Goal: Task Accomplishment & Management: Complete application form

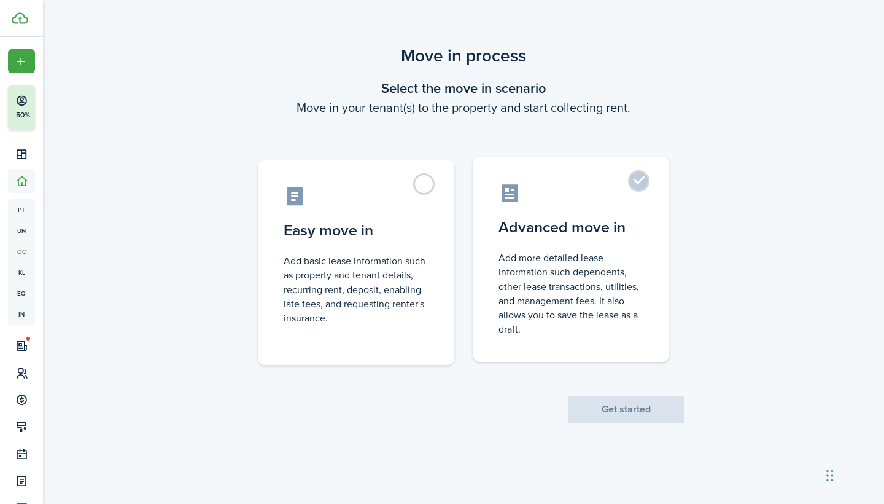
click at [641, 177] on label "Advanced move in Add more detailed lease information such dependents, other lea…" at bounding box center [571, 259] width 196 height 205
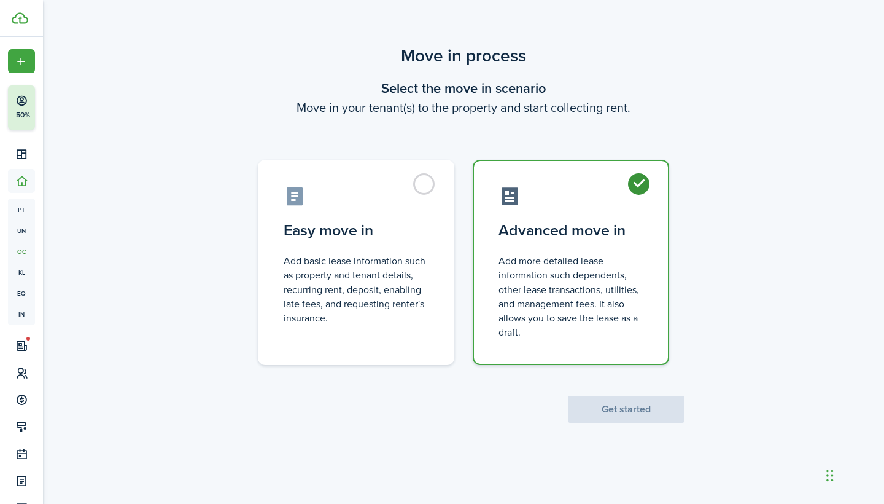
radio input "true"
click at [604, 410] on button "Get started" at bounding box center [626, 408] width 117 height 27
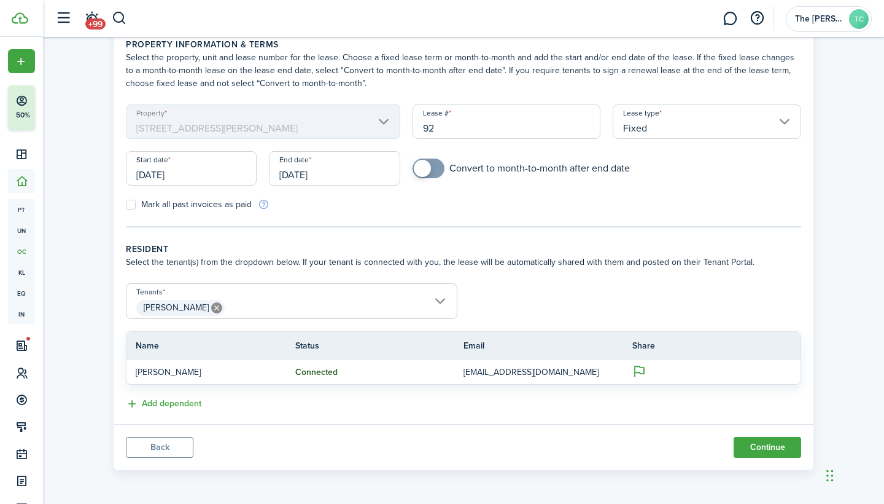
scroll to position [58, 0]
click at [787, 123] on input "Fixed" at bounding box center [707, 121] width 189 height 34
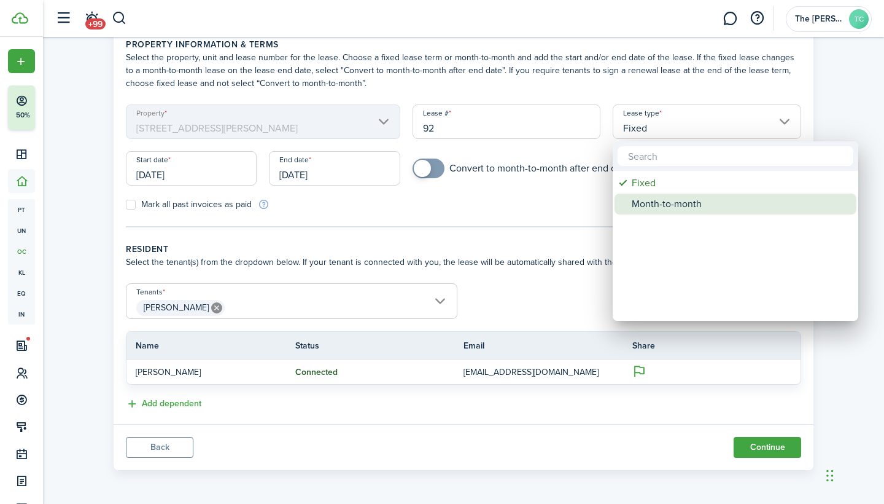
click at [731, 206] on div "Month-to-month" at bounding box center [740, 203] width 217 height 21
type input "Month-to-month"
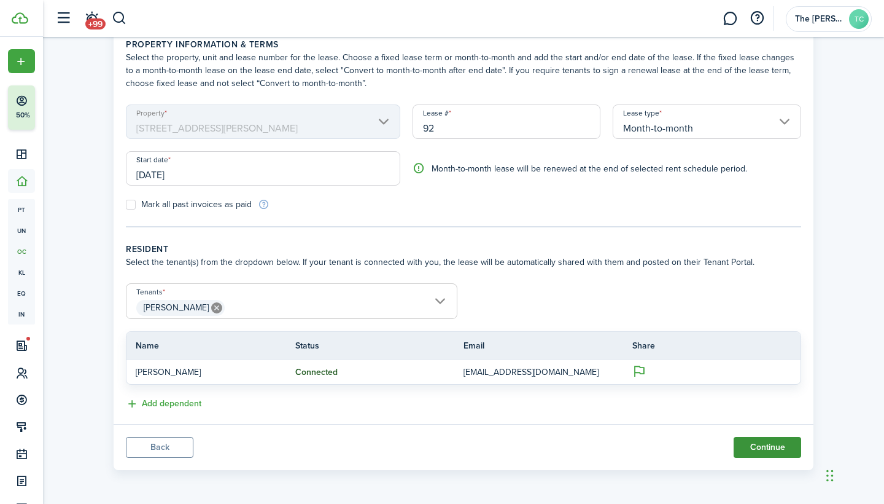
click at [765, 451] on button "Continue" at bounding box center [768, 447] width 68 height 21
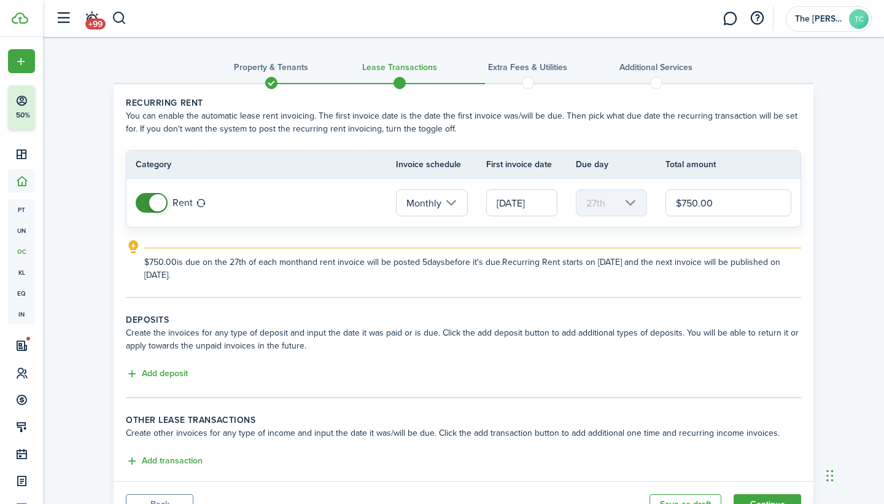
click at [521, 200] on input "[DATE]" at bounding box center [521, 202] width 71 height 27
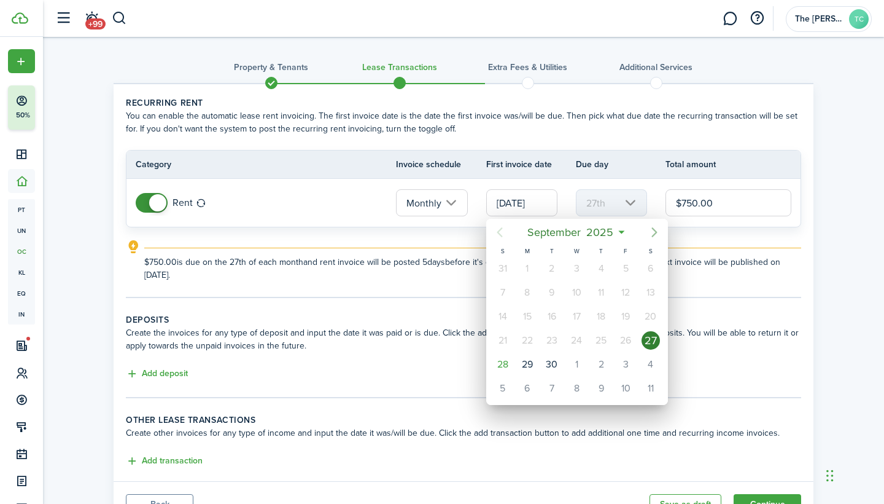
click at [651, 233] on icon "Next page" at bounding box center [654, 232] width 15 height 15
click at [580, 269] on div "1" at bounding box center [576, 268] width 18 height 18
type input "[DATE]"
type input "1st"
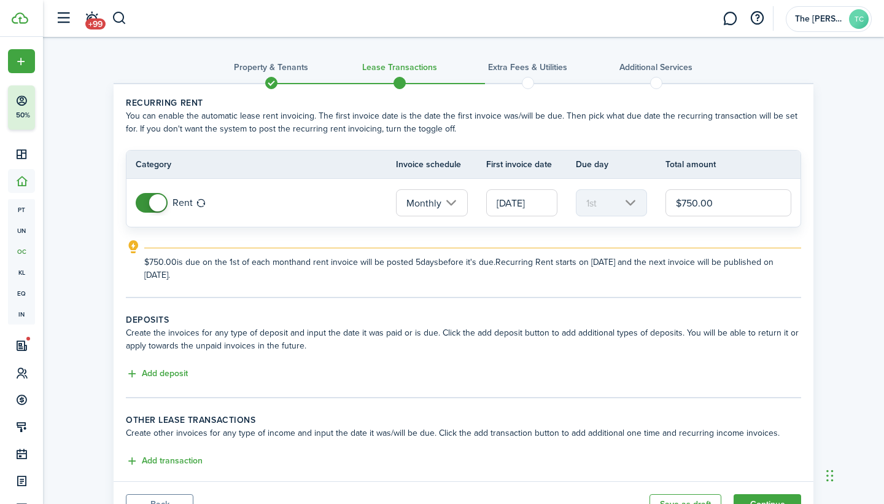
click at [702, 291] on tc-wizard-step "Recurring rent You can enable the automatic lease rent invoicing. The first inv…" at bounding box center [463, 196] width 675 height 201
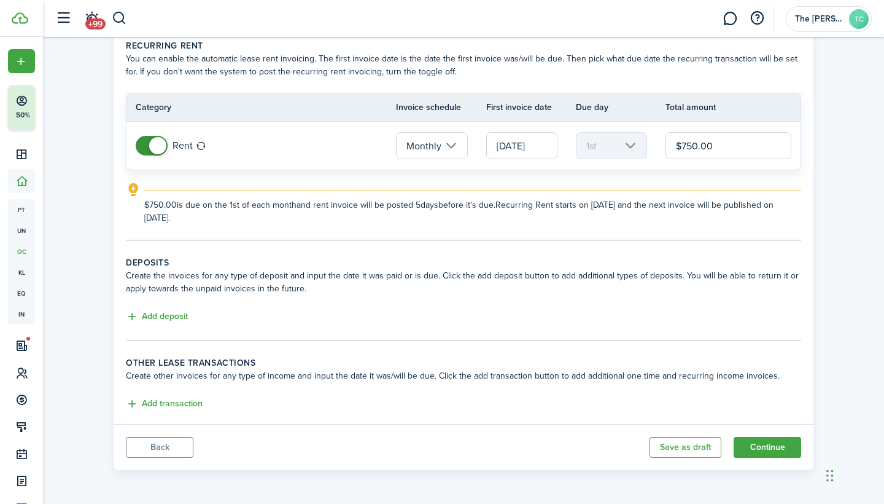
scroll to position [57, 0]
click at [779, 447] on button "Continue" at bounding box center [768, 447] width 68 height 21
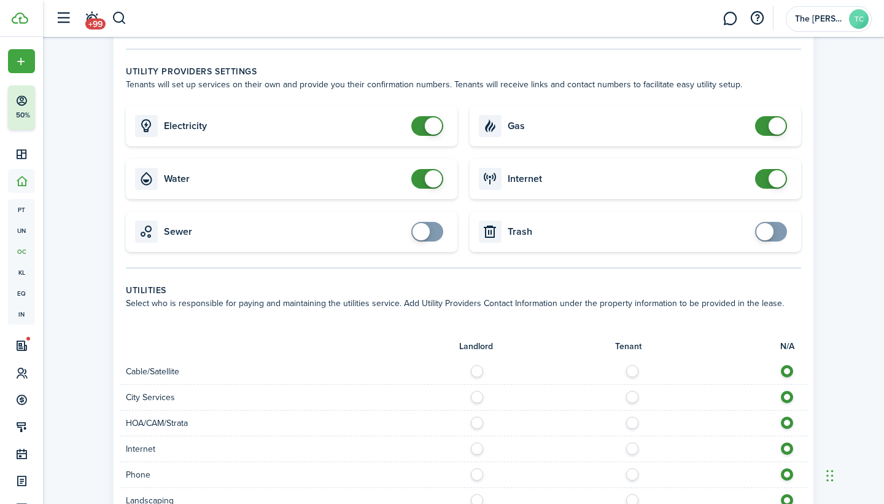
scroll to position [386, 0]
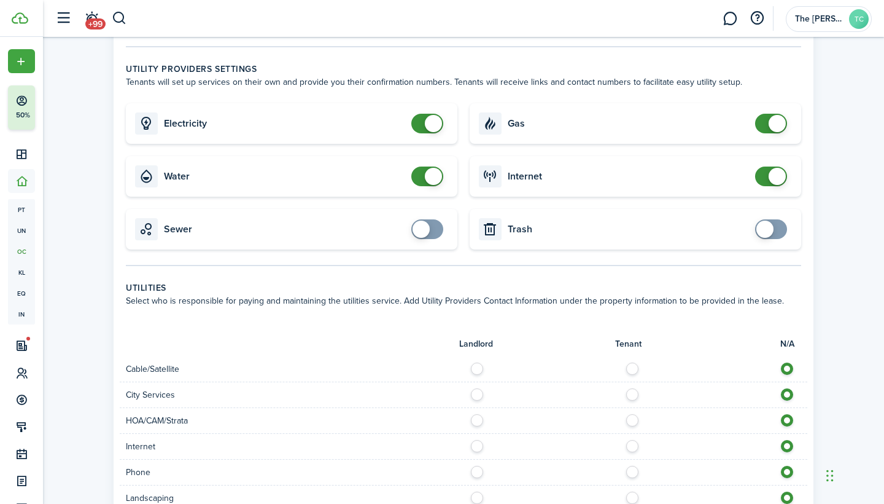
checkbox input "true"
click at [434, 233] on span at bounding box center [427, 229] width 12 height 20
checkbox input "true"
click at [777, 231] on span at bounding box center [771, 229] width 12 height 20
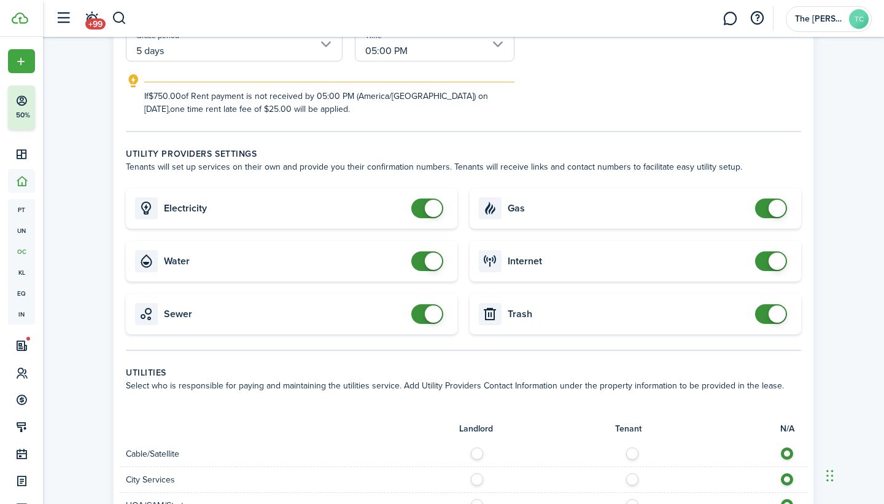
scroll to position [306, 0]
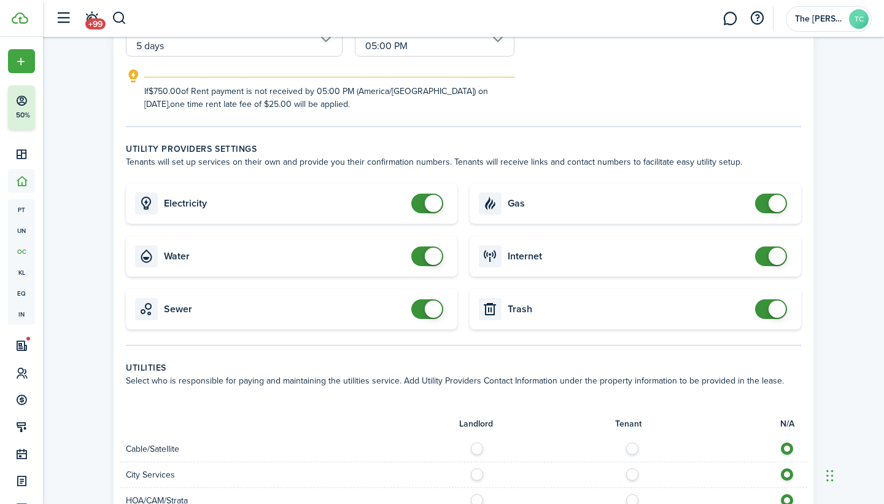
checkbox input "false"
click at [424, 201] on span at bounding box center [427, 203] width 12 height 20
checkbox input "false"
click at [767, 204] on span at bounding box center [771, 203] width 12 height 20
checkbox input "false"
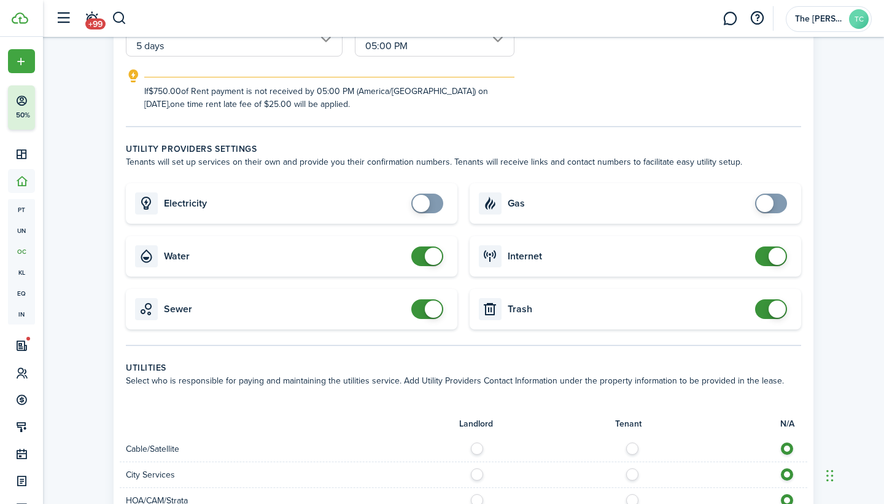
click at [421, 257] on span at bounding box center [427, 256] width 12 height 20
checkbox input "false"
click at [769, 256] on span at bounding box center [777, 255] width 17 height 17
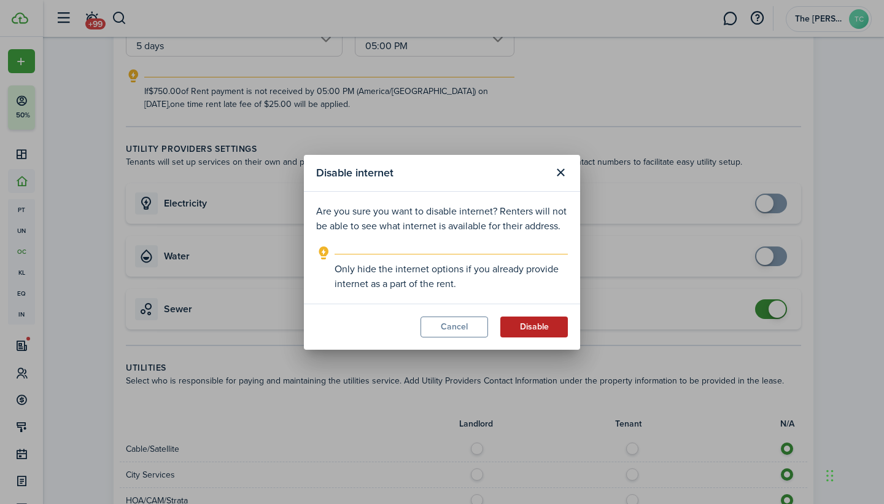
click at [539, 334] on button "Disable" at bounding box center [534, 326] width 68 height 21
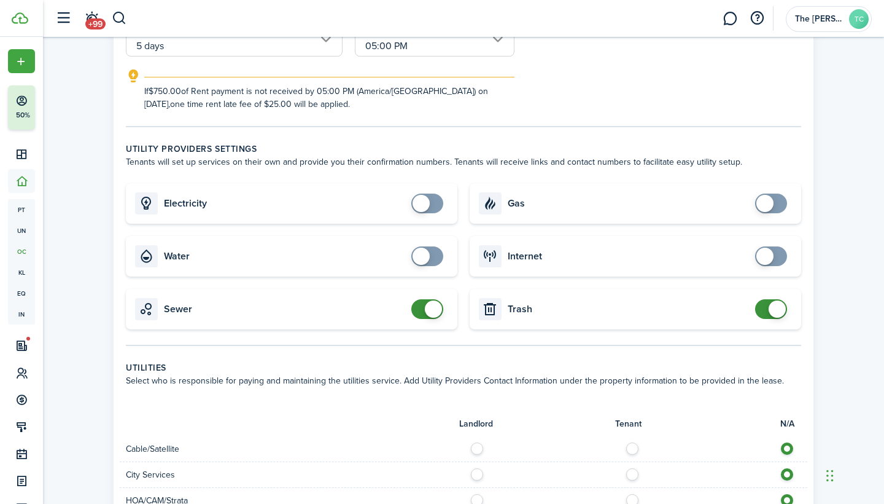
checkbox input "false"
click at [421, 313] on span at bounding box center [427, 309] width 12 height 20
checkbox input "false"
click at [765, 310] on span at bounding box center [771, 309] width 12 height 20
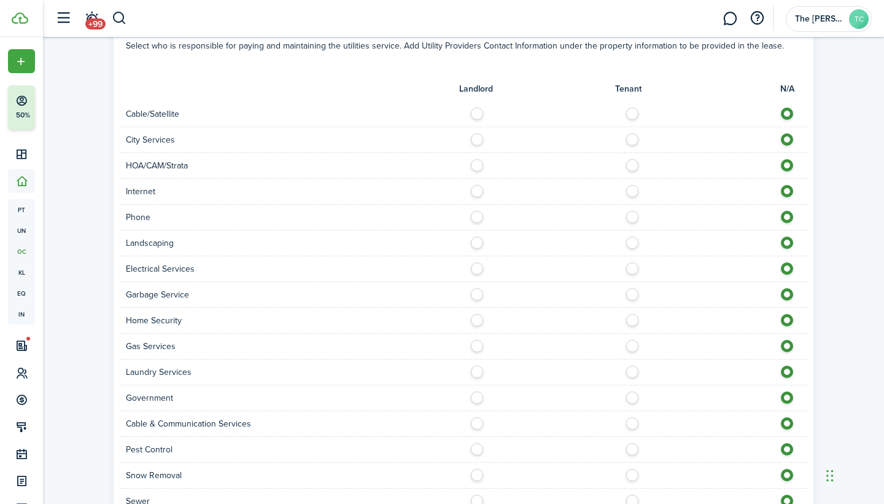
scroll to position [633, 0]
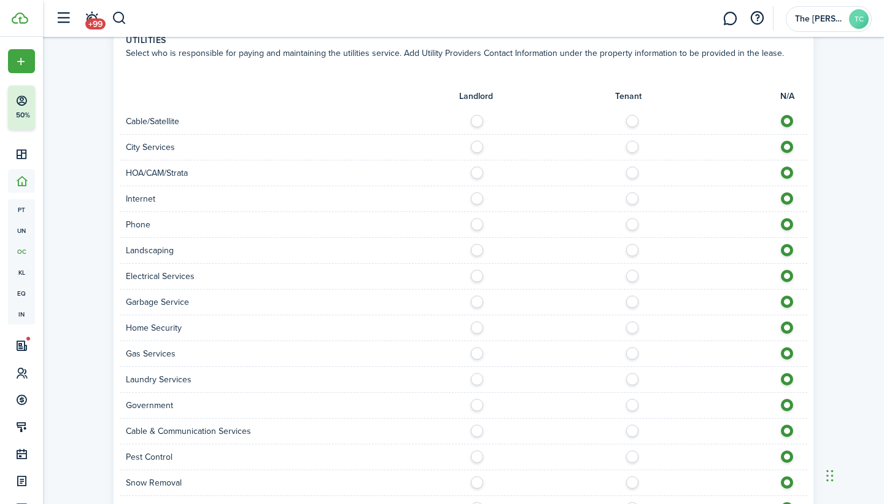
click at [636, 120] on label at bounding box center [635, 118] width 21 height 6
radio input "true"
click at [635, 198] on label at bounding box center [635, 195] width 21 height 6
radio input "true"
click at [635, 224] on label at bounding box center [635, 221] width 21 height 6
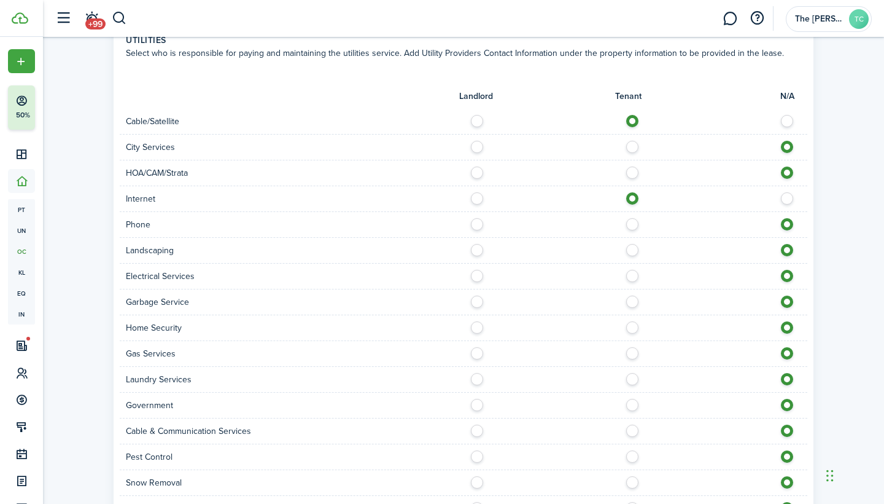
radio input "true"
click at [476, 250] on label at bounding box center [480, 247] width 21 height 6
radio input "true"
click at [633, 276] on label at bounding box center [635, 273] width 21 height 6
radio input "true"
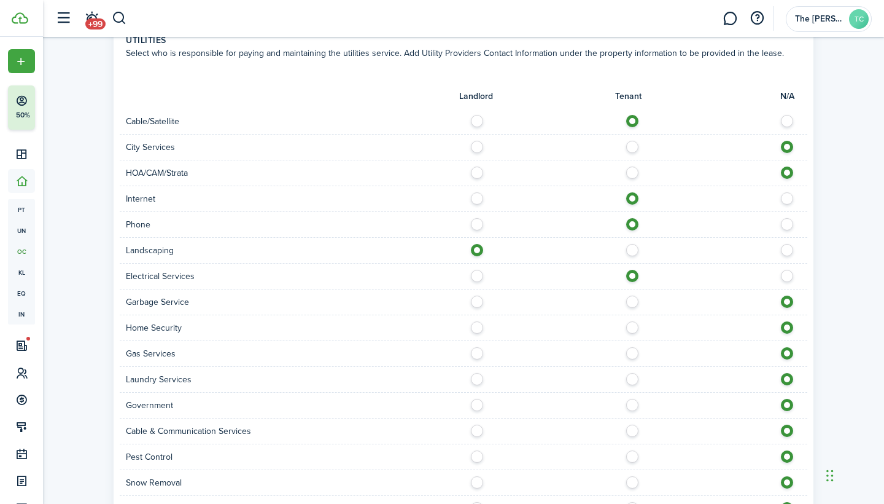
click at [633, 301] on label at bounding box center [635, 298] width 21 height 6
radio input "true"
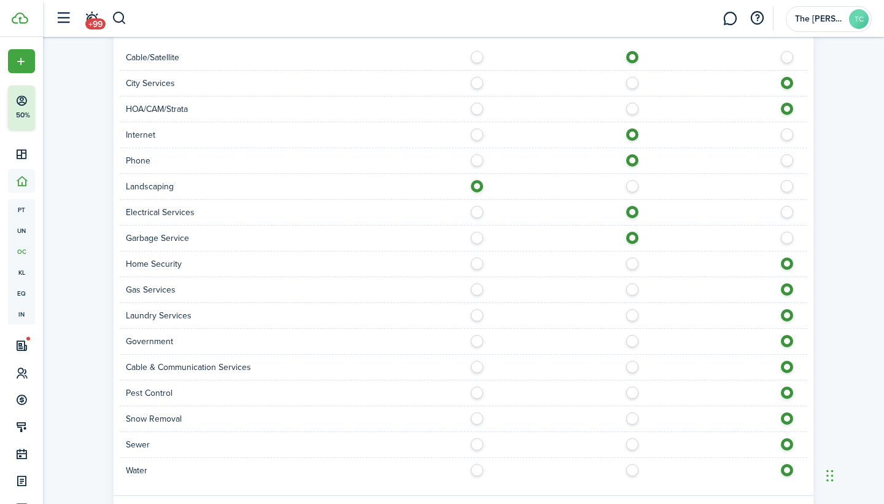
scroll to position [701, 0]
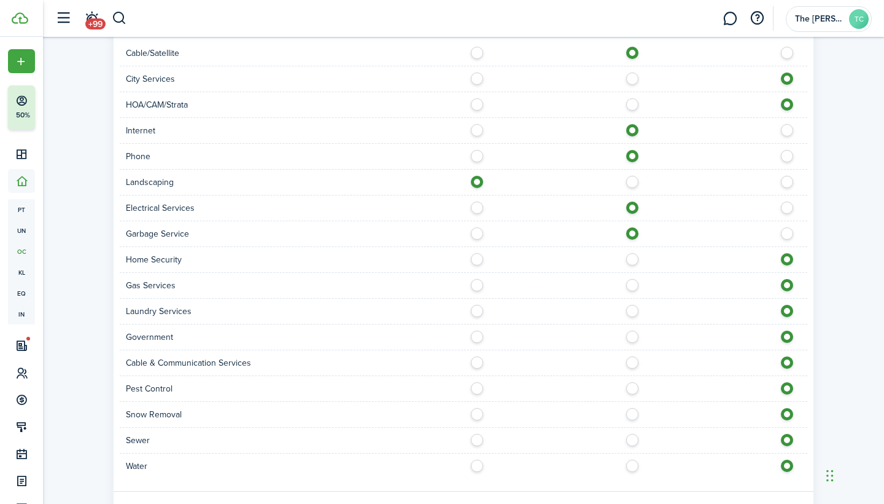
click at [634, 285] on label at bounding box center [635, 282] width 21 height 6
radio input "true"
click at [632, 362] on label at bounding box center [635, 359] width 21 height 6
radio input "true"
click at [633, 388] on label at bounding box center [635, 385] width 21 height 6
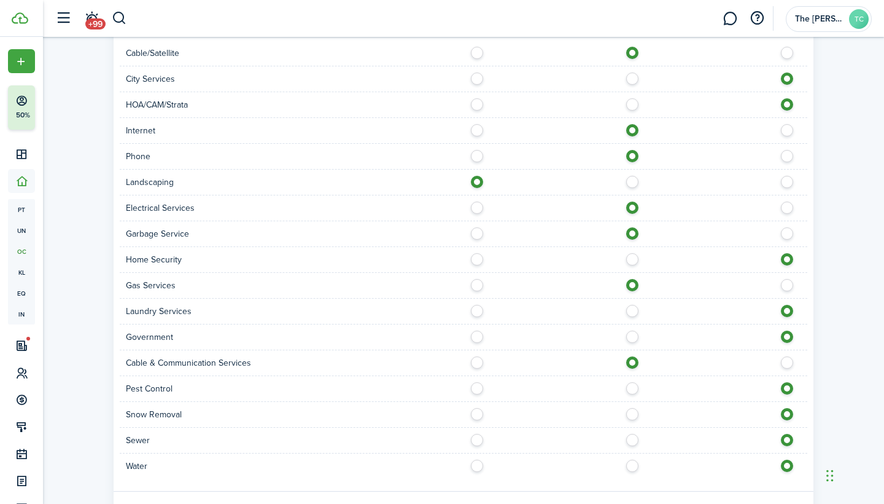
radio input "true"
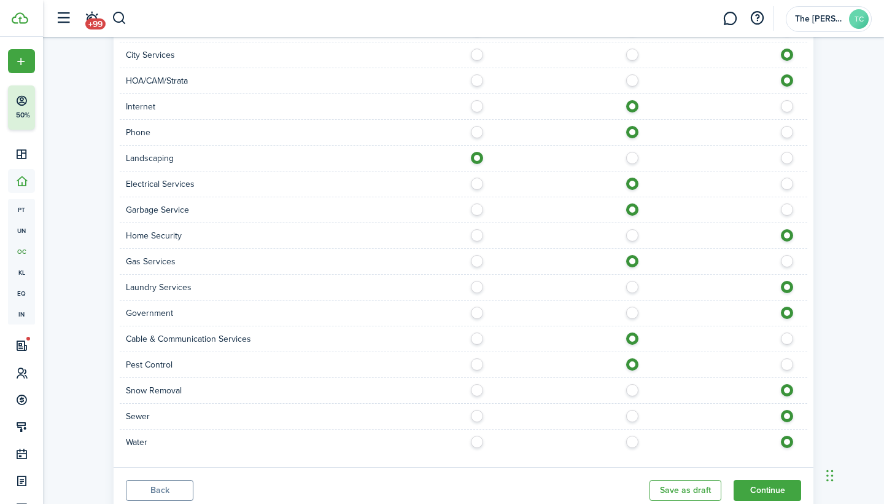
scroll to position [730, 0]
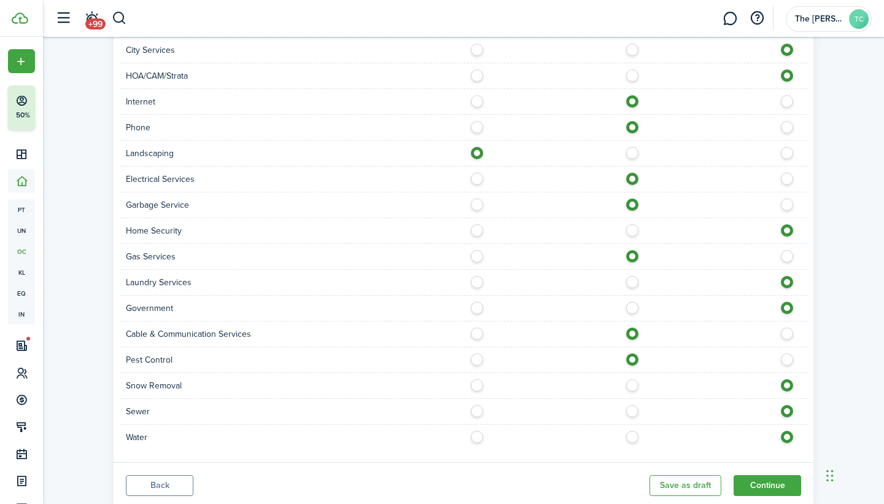
click at [630, 411] on label at bounding box center [635, 408] width 21 height 6
radio input "true"
click at [634, 436] on label at bounding box center [635, 433] width 21 height 6
radio input "true"
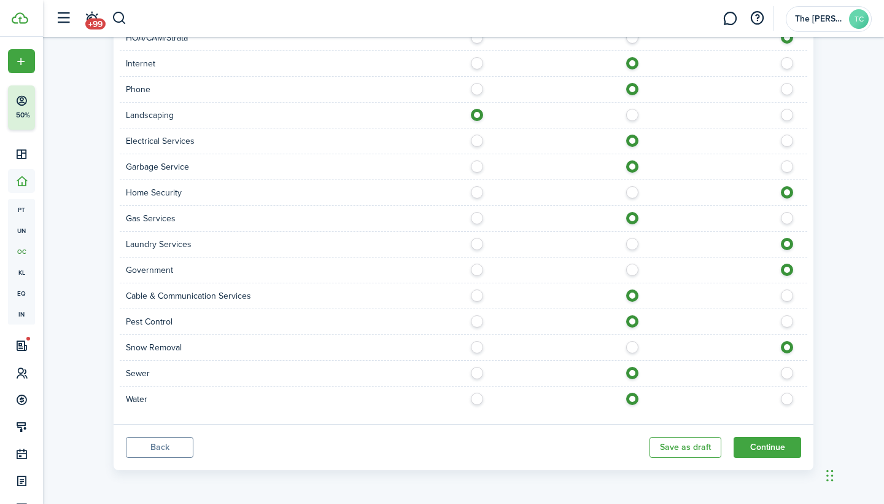
scroll to position [768, 0]
click at [764, 449] on button "Continue" at bounding box center [768, 447] width 68 height 21
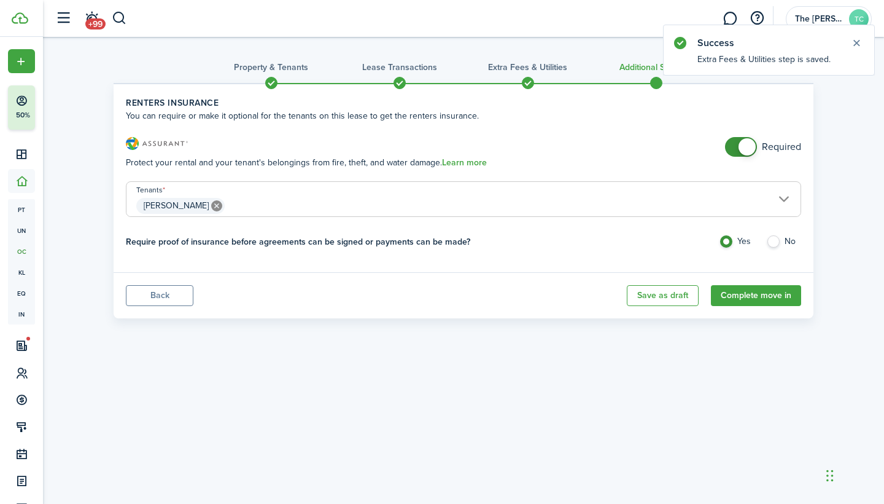
checkbox input "false"
click at [736, 146] on span at bounding box center [741, 147] width 12 height 20
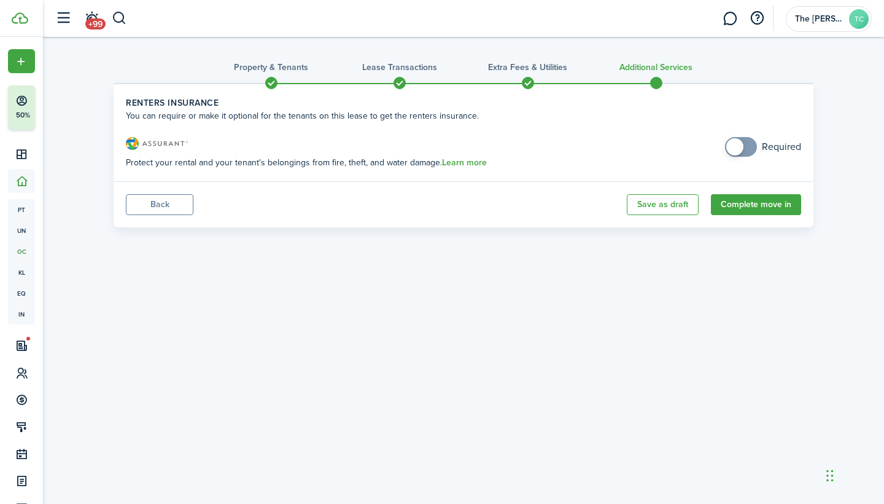
click at [169, 204] on button "Back" at bounding box center [160, 204] width 68 height 21
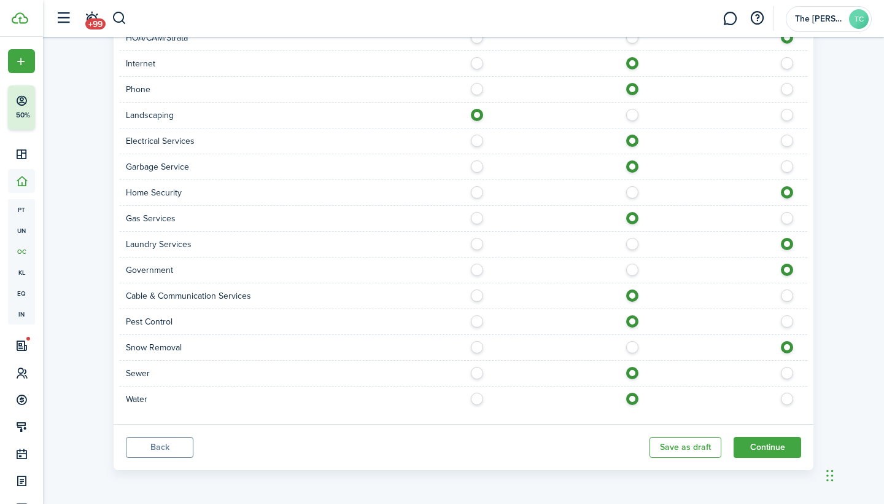
scroll to position [768, 0]
click at [165, 446] on button "Back" at bounding box center [160, 447] width 68 height 21
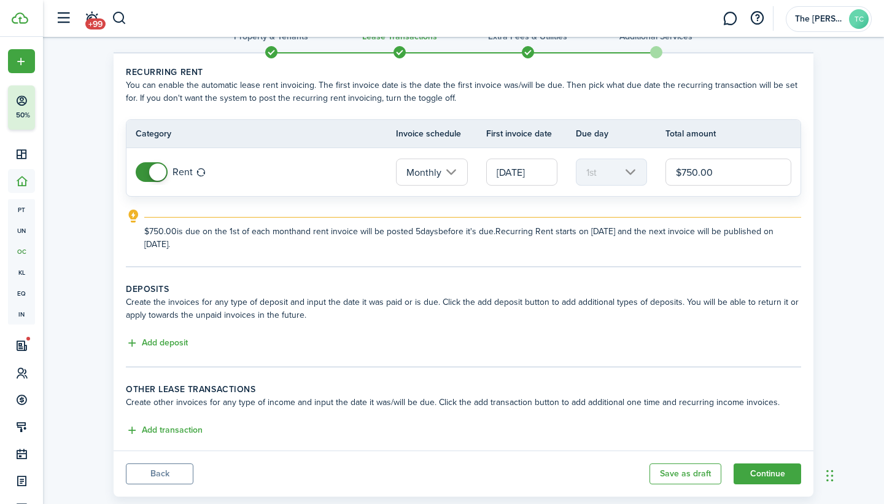
scroll to position [15, 0]
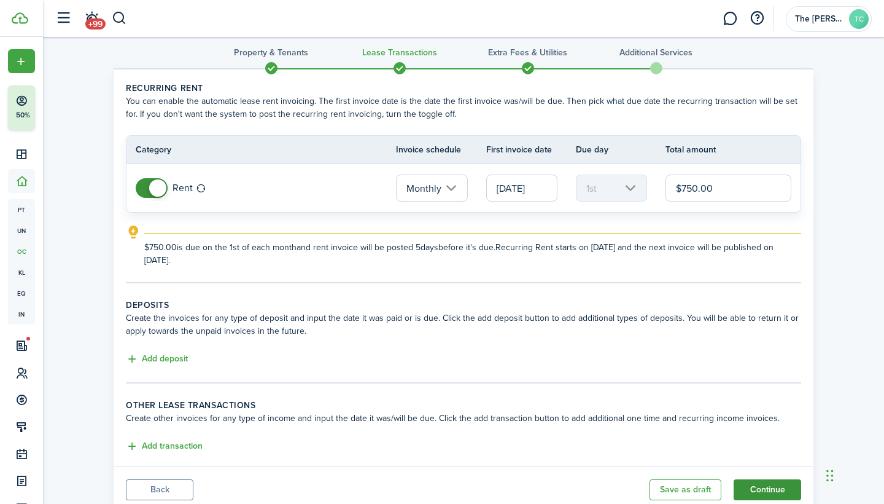
click at [763, 490] on button "Continue" at bounding box center [768, 489] width 68 height 21
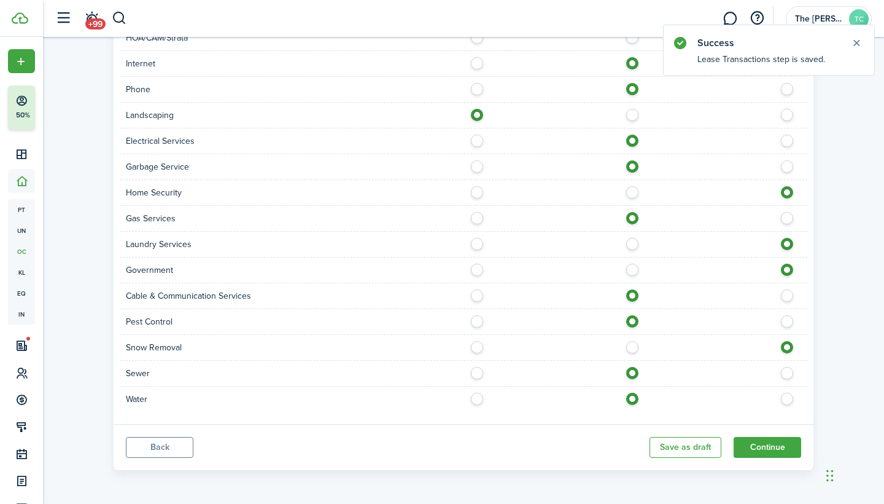
scroll to position [850, 0]
click at [771, 447] on button "Continue" at bounding box center [768, 447] width 68 height 21
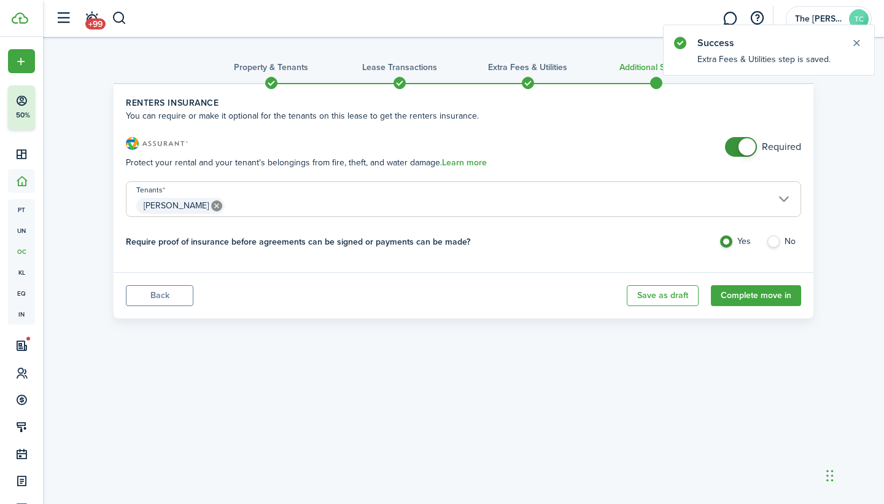
checkbox input "false"
click at [735, 142] on span at bounding box center [741, 147] width 12 height 20
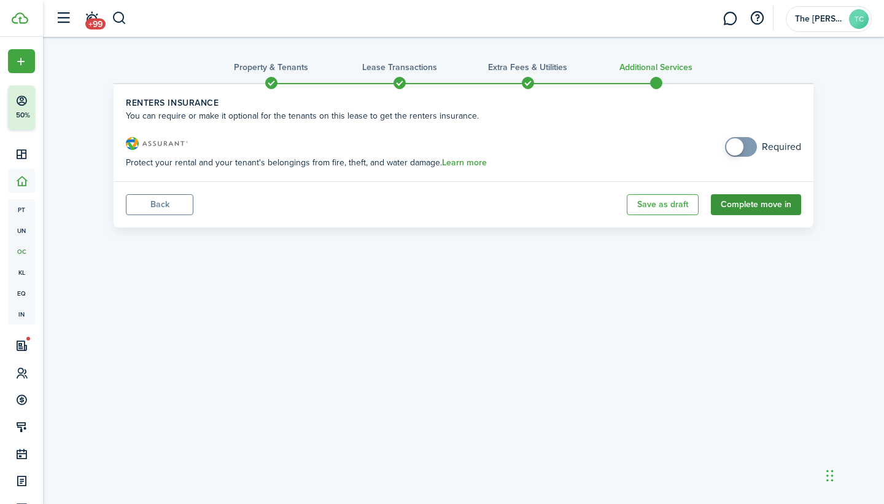
click at [752, 206] on button "Complete move in" at bounding box center [756, 204] width 90 height 21
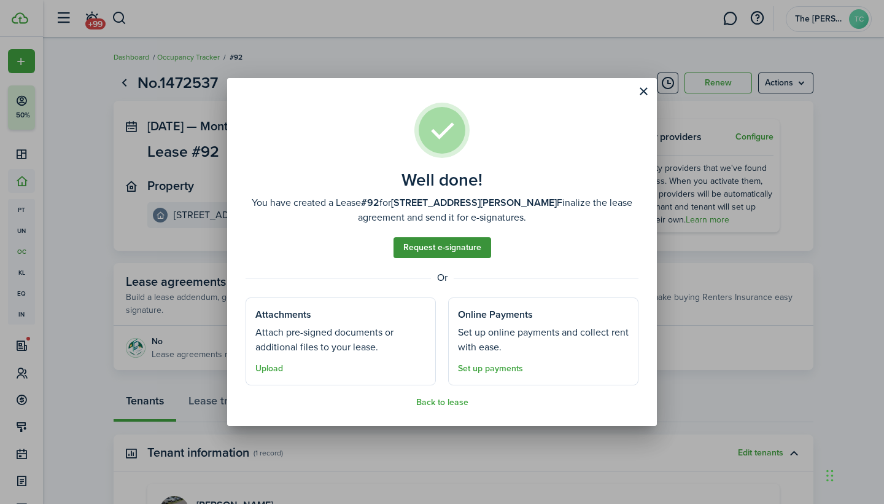
click at [478, 251] on link "Request e-signature" at bounding box center [443, 247] width 98 height 21
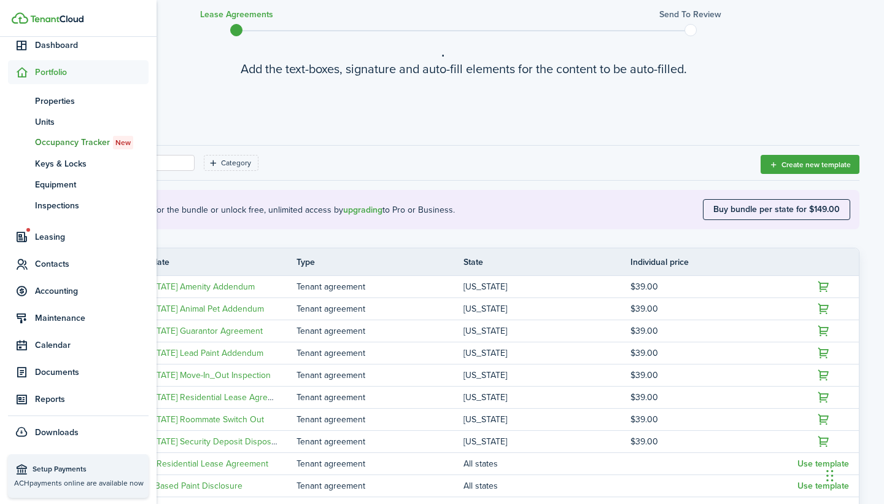
scroll to position [85, 0]
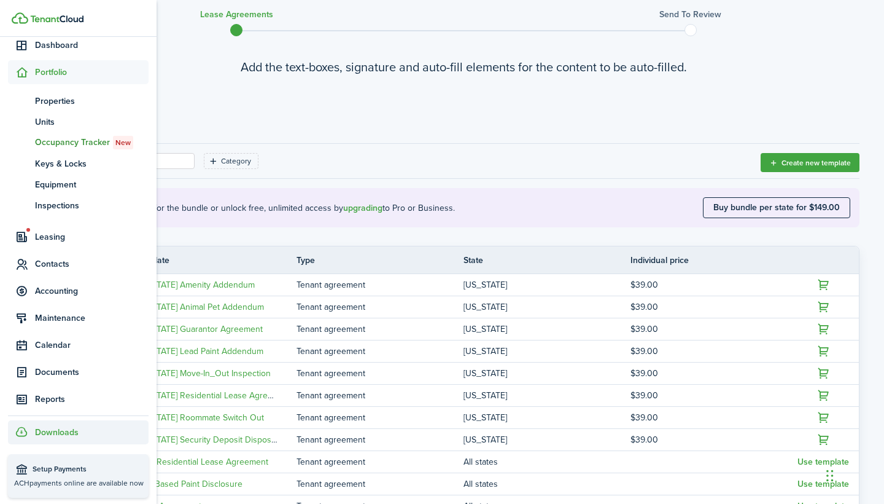
click at [56, 434] on span "Downloads" at bounding box center [57, 432] width 44 height 13
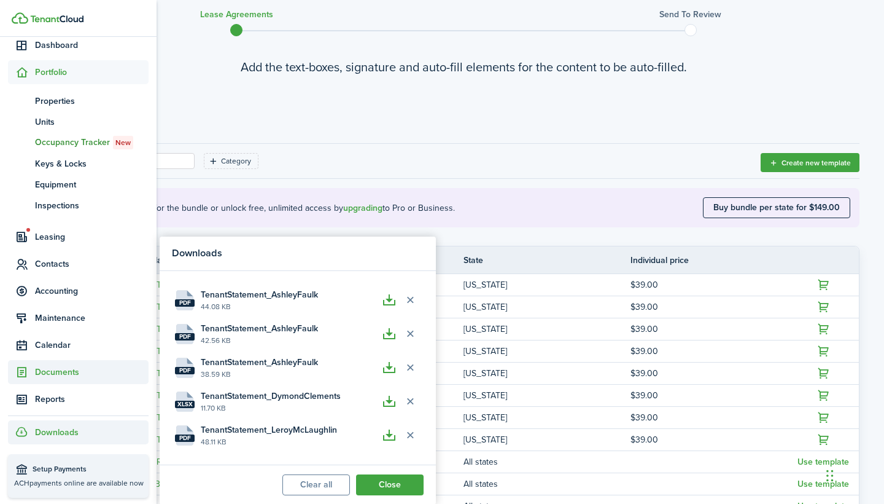
click at [60, 375] on span "Documents" at bounding box center [92, 371] width 114 height 13
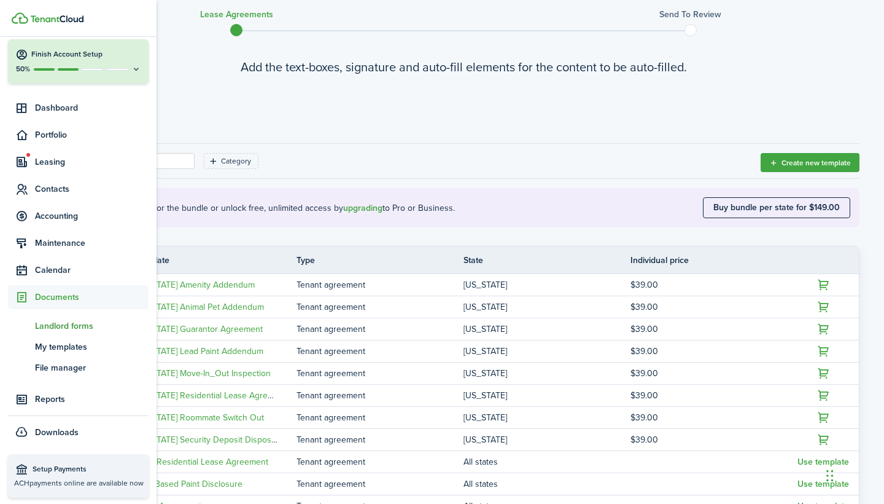
click at [68, 319] on span "Landlord forms" at bounding box center [92, 325] width 114 height 13
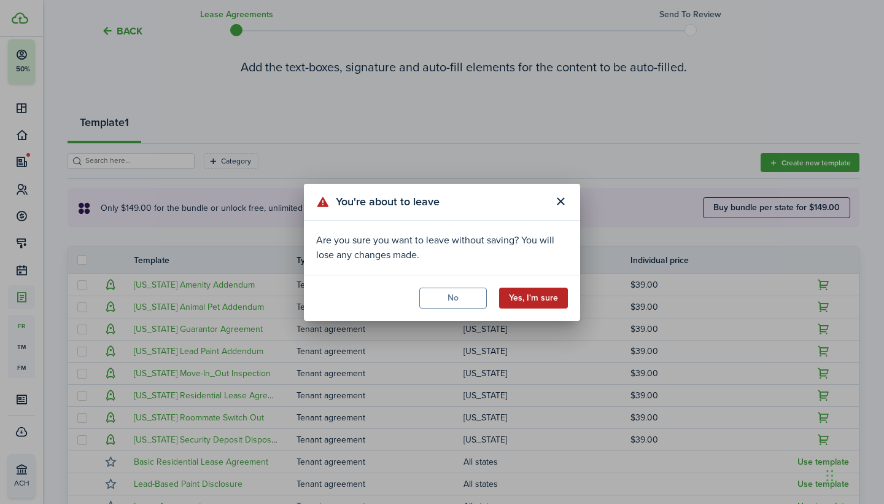
click at [543, 303] on button "Yes, I'm sure" at bounding box center [533, 297] width 69 height 21
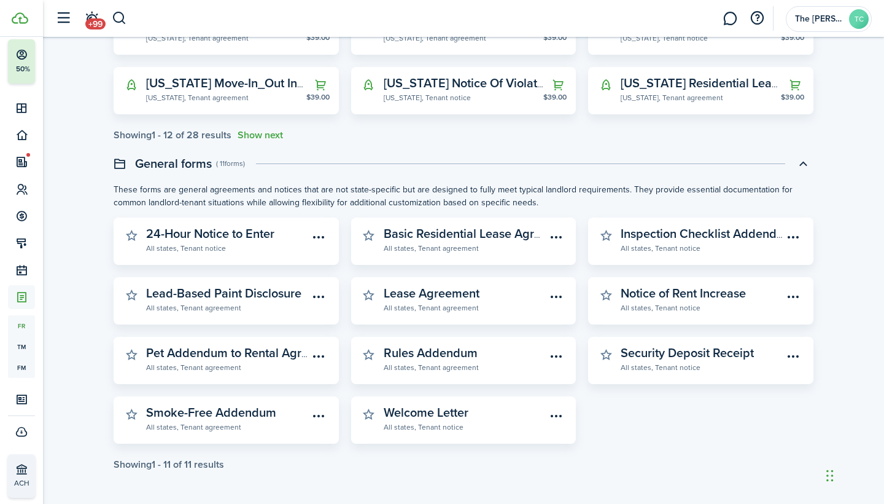
scroll to position [359, 0]
click at [437, 243] on widget-stats-subtitle "All states, Tenant agreement" at bounding box center [465, 247] width 163 height 12
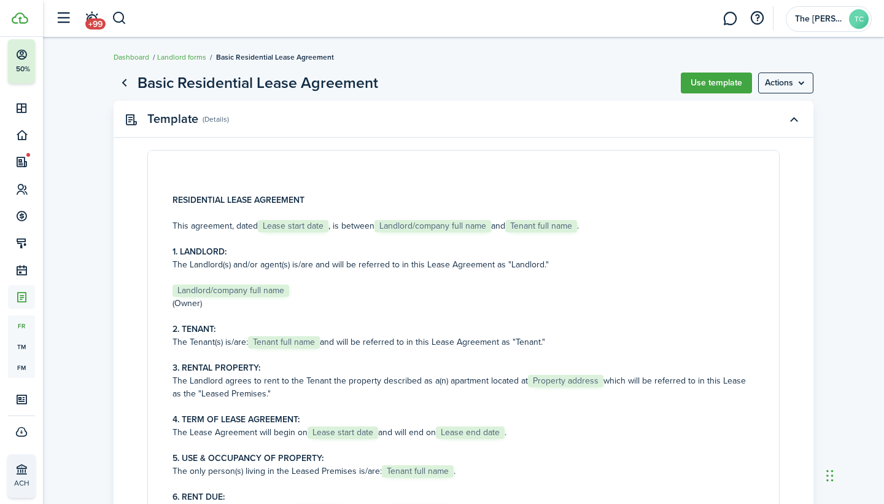
click at [330, 227] on p "This agreement, dated Lease start date , is between Landlord/company full name …" at bounding box center [464, 225] width 582 height 13
click at [328, 227] on p "This agreement, dated Lease start date , is between Landlord/company full name …" at bounding box center [464, 225] width 582 height 13
click at [329, 227] on p "This agreement, dated Lease start date , is between Landlord/company full name …" at bounding box center [464, 225] width 582 height 13
click at [723, 76] on button "Use template" at bounding box center [716, 82] width 71 height 21
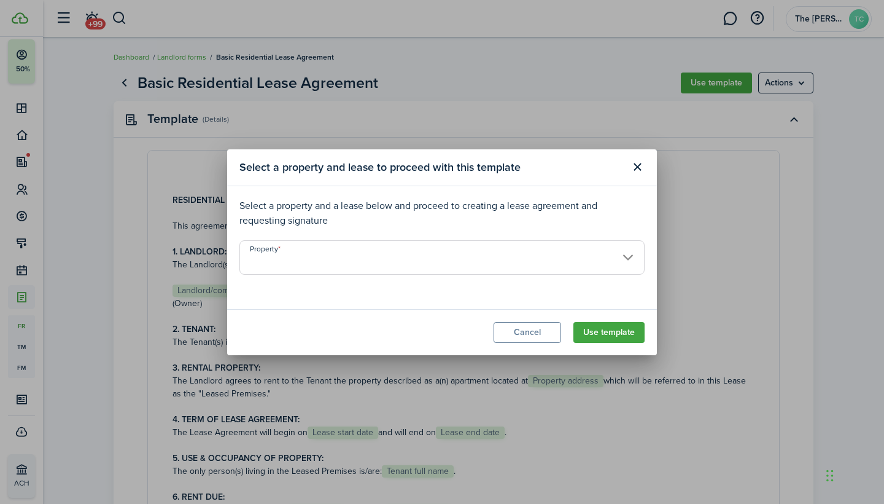
click at [602, 259] on input "Property" at bounding box center [441, 257] width 405 height 34
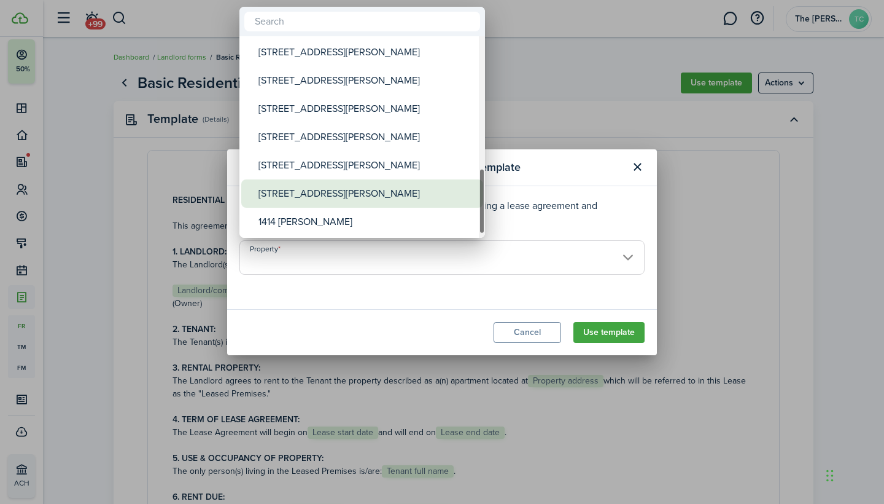
click at [279, 190] on div "[STREET_ADDRESS][PERSON_NAME]" at bounding box center [367, 193] width 217 height 28
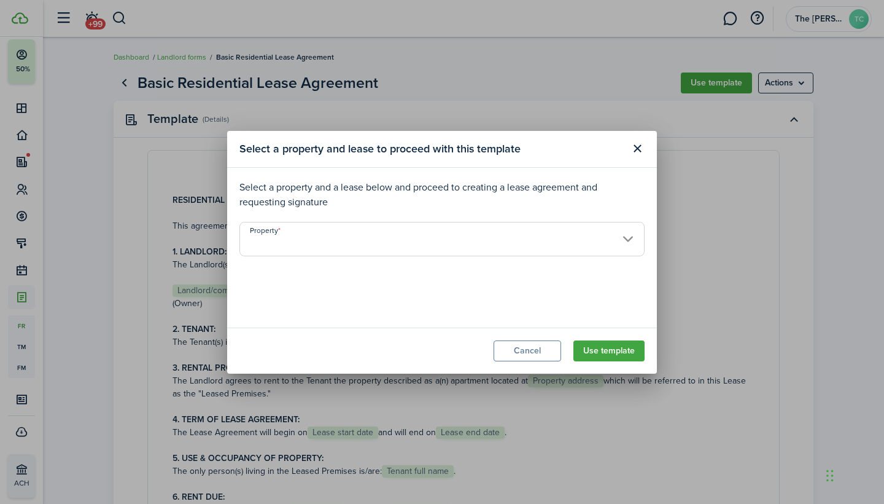
type input "[STREET_ADDRESS][PERSON_NAME]"
click at [626, 281] on input "Lease" at bounding box center [441, 285] width 405 height 34
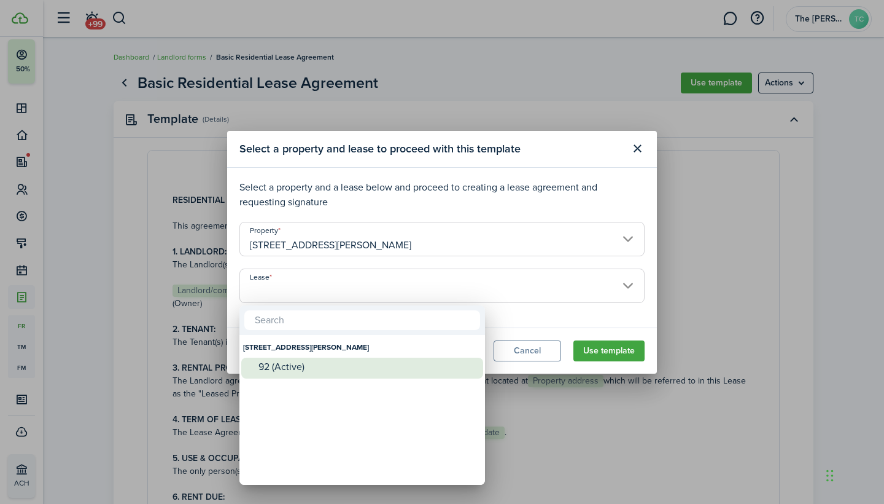
click at [392, 361] on div "92 (Active)" at bounding box center [367, 366] width 217 height 11
type input "[STREET_ADDRESS][PERSON_NAME] (Active)"
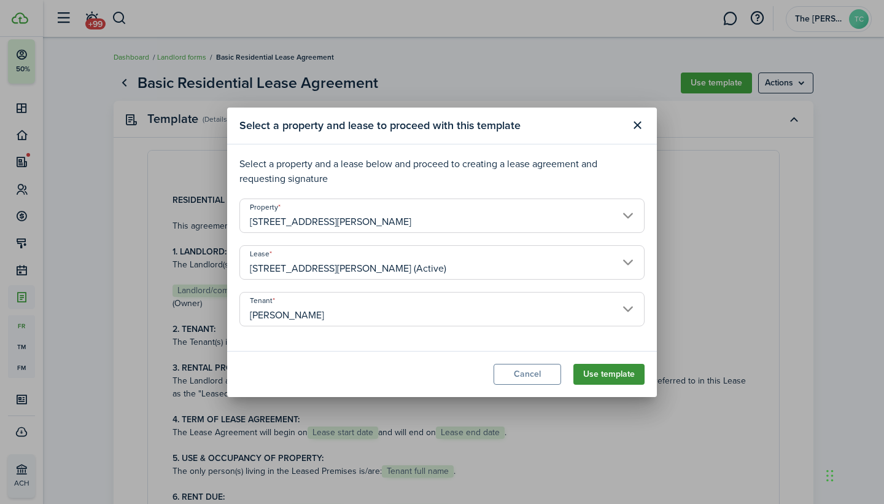
click at [607, 374] on button "Use template" at bounding box center [609, 374] width 71 height 21
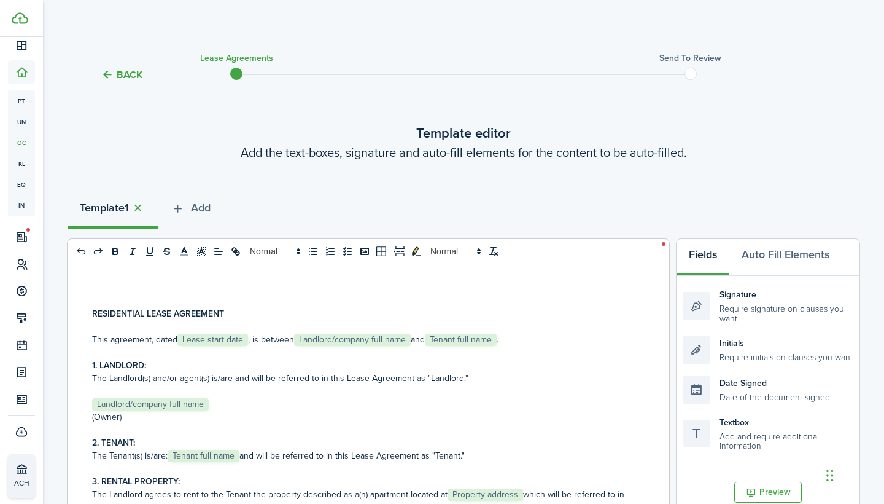
click at [249, 339] on p "This agreement, dated ﻿ Lease start date ﻿, is between ﻿ Landlord/company full …" at bounding box center [363, 339] width 543 height 13
click at [425, 341] on p "This agreement, dated ﻿[DATE], is between ﻿ Landlord/company full name ﻿ and ﻿ …" at bounding box center [363, 339] width 543 height 13
click at [515, 338] on p "This agreement, dated ﻿[DATE], is between ﻿The [PERSON_NAME] Group LLC and ﻿ Te…" at bounding box center [363, 339] width 543 height 13
click at [213, 404] on p "﻿ Landlord/company full name ﻿" at bounding box center [363, 403] width 543 height 13
click at [219, 406] on p "﻿ Landlord/company full name" at bounding box center [363, 403] width 543 height 13
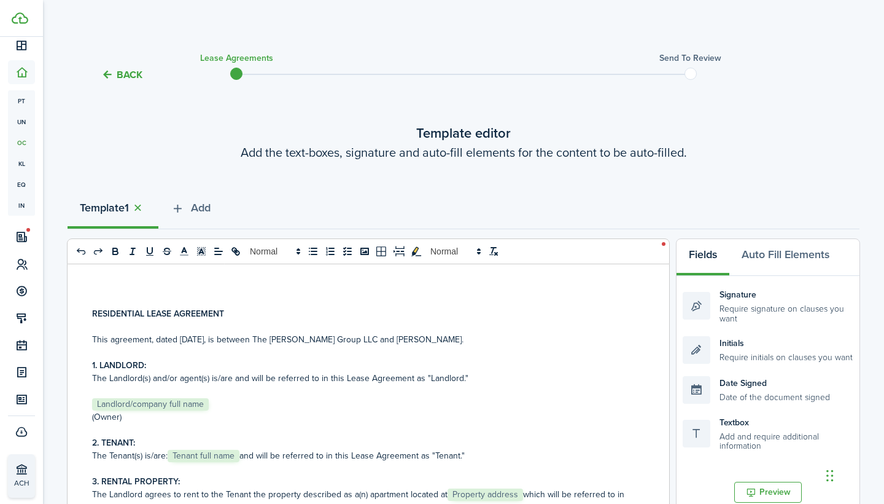
click at [208, 404] on span "Landlord/company full name" at bounding box center [150, 404] width 117 height 12
click at [217, 405] on p "﻿ Landlord/company full name" at bounding box center [363, 403] width 543 height 13
click at [212, 403] on p "﻿ Landlord/company full name" at bounding box center [363, 403] width 543 height 13
click at [209, 403] on p "﻿ Landlord/company full name" at bounding box center [363, 403] width 543 height 13
click at [218, 405] on p "﻿ Landlord/company full name" at bounding box center [363, 403] width 543 height 13
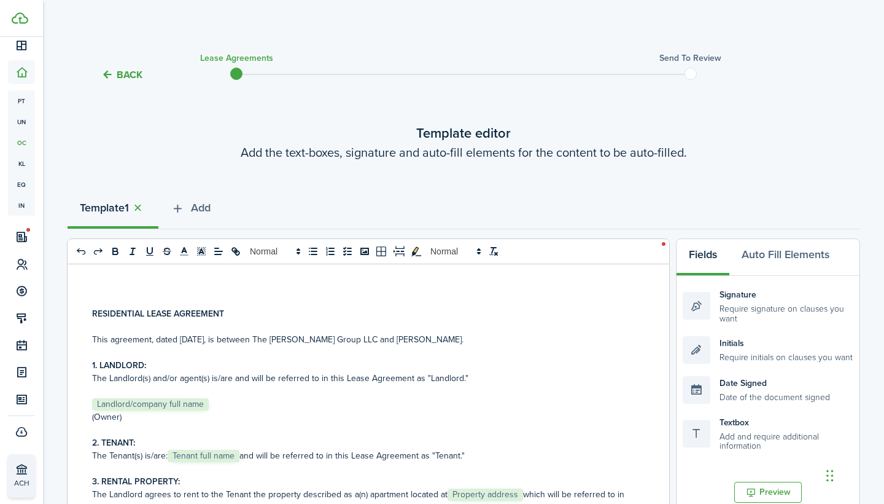
click at [214, 405] on p "﻿ Landlord/company full name" at bounding box center [363, 403] width 543 height 13
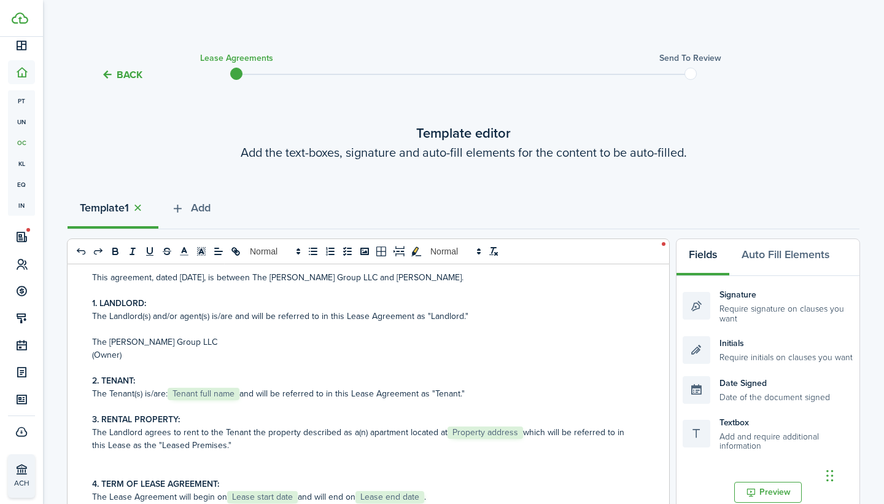
scroll to position [69, 0]
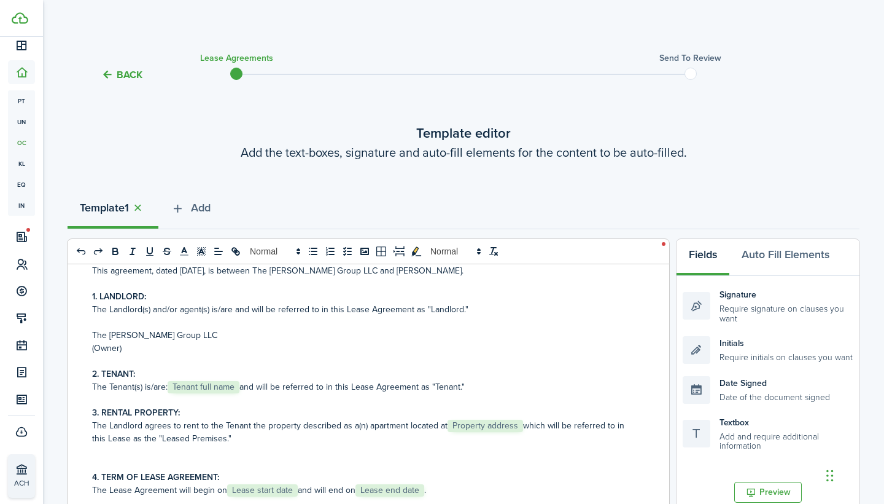
click at [242, 387] on p "The Tenant(s) is/are: ﻿ Tenant full name ﻿ and will be referred to in this Leas…" at bounding box center [363, 386] width 543 height 13
click at [523, 426] on p "The Landlord agrees to rent to the Tenant the property described as a(n) apartm…" at bounding box center [363, 432] width 543 height 26
click at [497, 426] on p "The Landlord agrees to rent to the Tenant the property described as a(n) apartm…" at bounding box center [363, 432] width 543 height 26
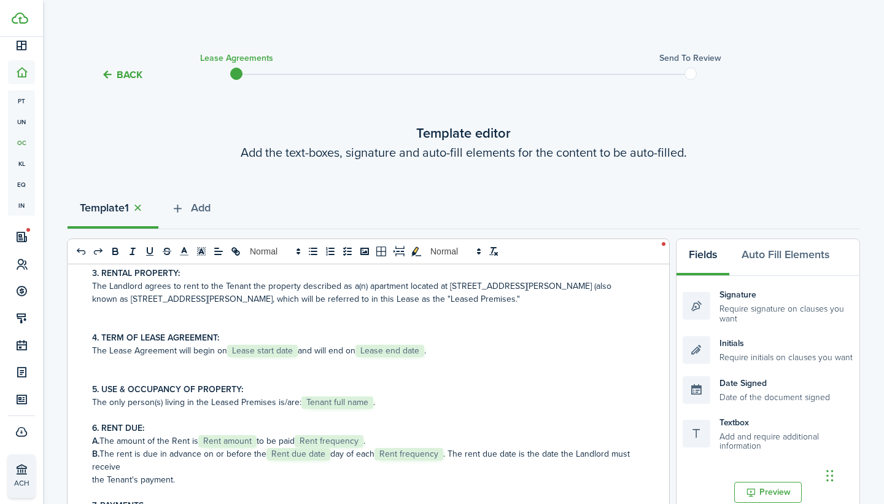
scroll to position [209, 0]
click at [299, 348] on p "The Lease Agreement will begin on ﻿ Lease start date ﻿ and will end on ﻿ Lease …" at bounding box center [363, 349] width 543 height 13
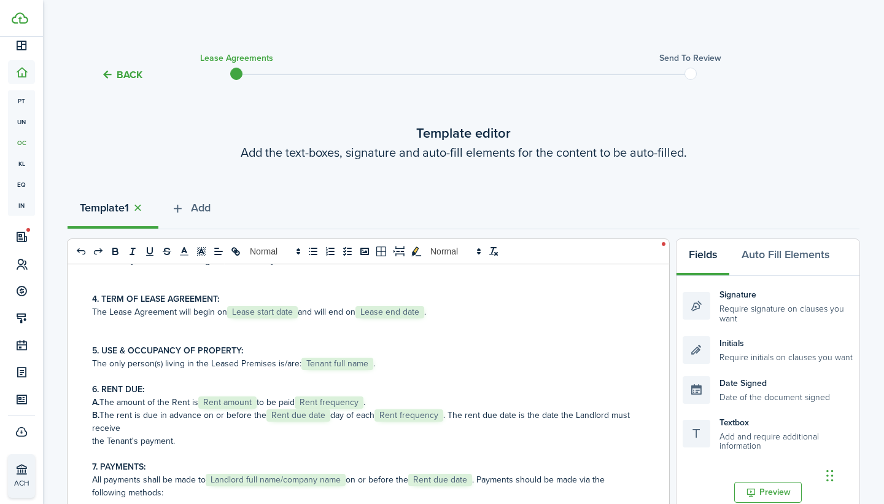
scroll to position [247, 0]
click at [438, 311] on p "The Lease Agreement will begin on ﻿[DATE] and will end on ﻿ Lease end date ﻿." at bounding box center [363, 311] width 543 height 13
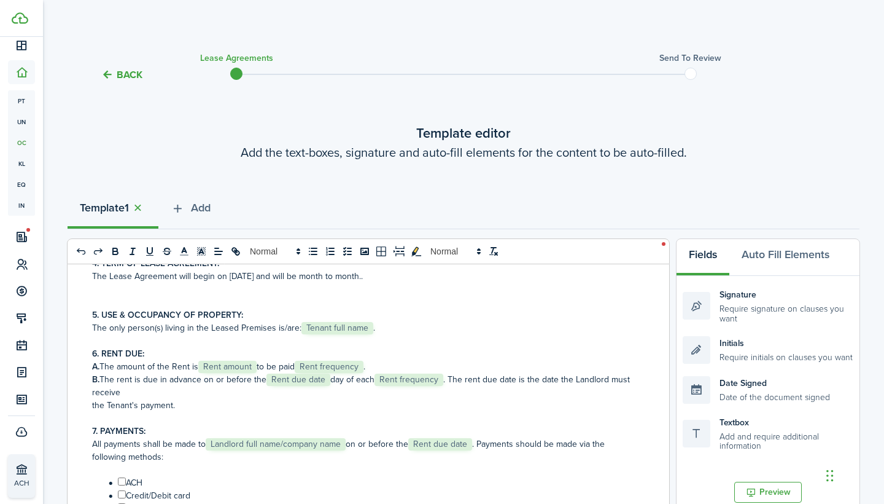
scroll to position [284, 0]
click at [371, 325] on p "The only person(s) living in the Leased Premises is/are: ﻿ Tenant full name ﻿." at bounding box center [363, 326] width 543 height 13
click at [261, 363] on p "A. The amount of the Rent is ﻿ Rent amount ﻿ to be paid ﻿ Rent frequency ﻿." at bounding box center [363, 365] width 543 height 13
click at [342, 364] on p "A. The amount of the Rent is ﻿$750.00 to be paid ﻿ Rent frequency ﻿." at bounding box center [363, 365] width 543 height 13
click at [345, 364] on p "A. The amount of the Rent is ﻿$750.00 to be paid ﻿ Rent frequency ﻿." at bounding box center [363, 365] width 543 height 13
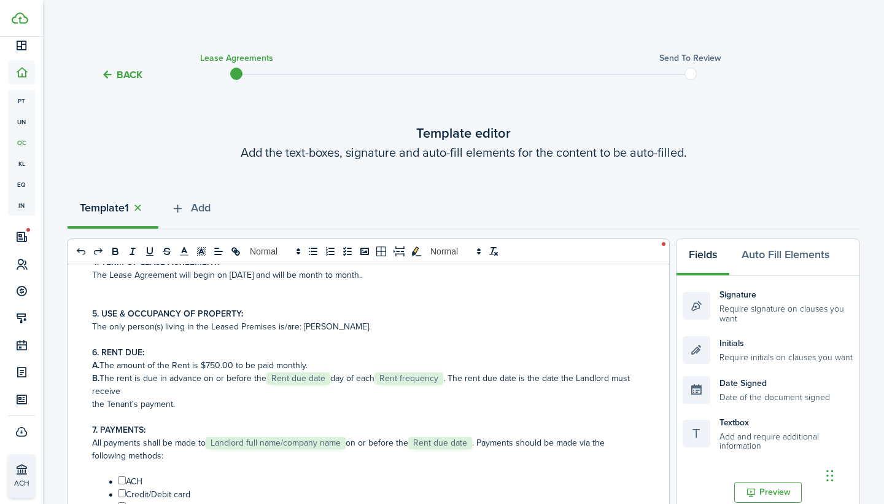
click at [329, 427] on p "7. PAYMENTS:" at bounding box center [363, 429] width 543 height 13
click at [333, 378] on p "B. The rent is due in advance on or before the ﻿ Rent due date ﻿ day of each ﻿ …" at bounding box center [363, 384] width 543 height 26
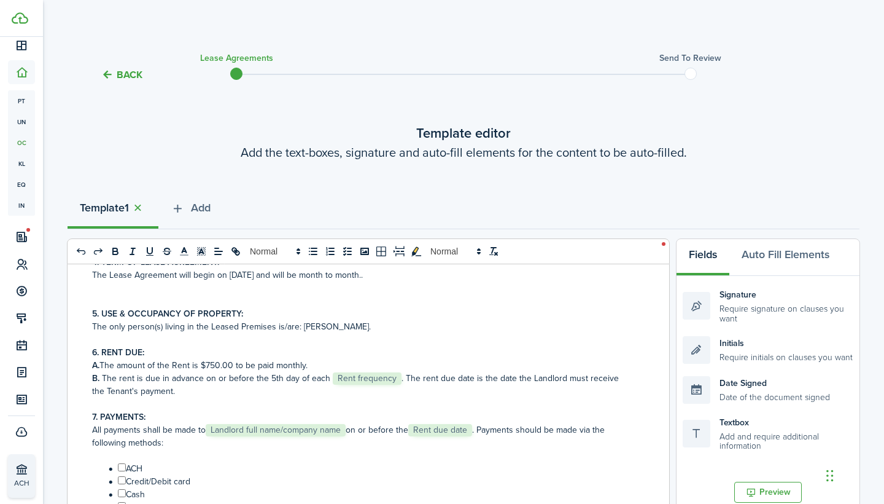
click at [402, 381] on p "B. The rent is due in advance on or before the ﻿5th day of each ﻿ Rent frequenc…" at bounding box center [363, 377] width 543 height 13
click at [529, 413] on p "7. PAYMENTS:" at bounding box center [363, 416] width 543 height 13
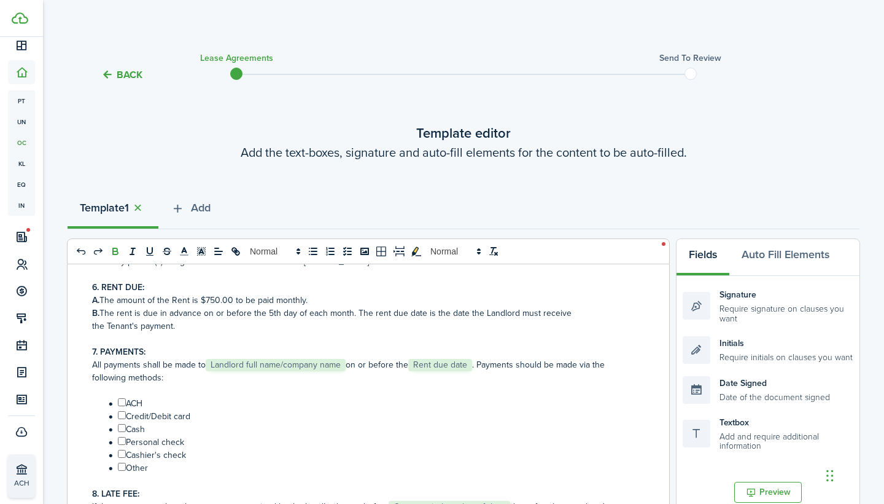
scroll to position [351, 0]
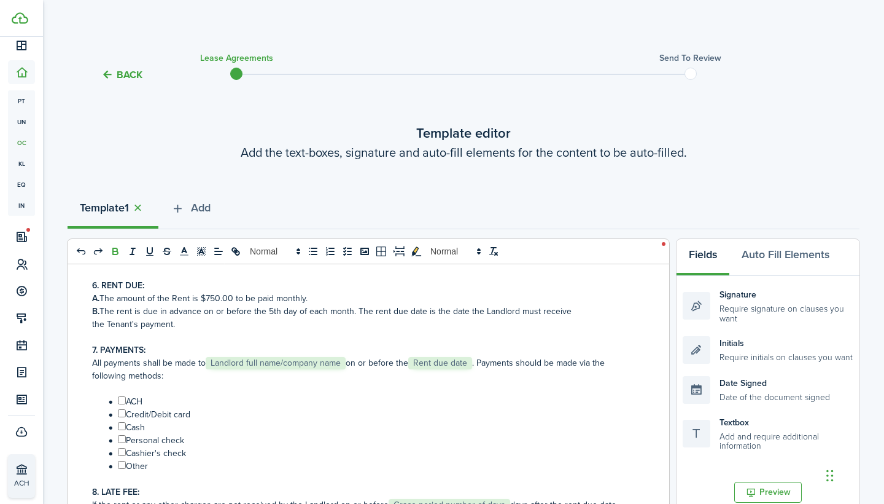
click at [348, 362] on p "All payments shall be made to ﻿ Landlord full name/company name ﻿ on or before …" at bounding box center [363, 369] width 543 height 26
click at [459, 367] on p "All payments shall be made to ﻿The [PERSON_NAME] Group LLC on or before the ﻿ R…" at bounding box center [363, 369] width 543 height 26
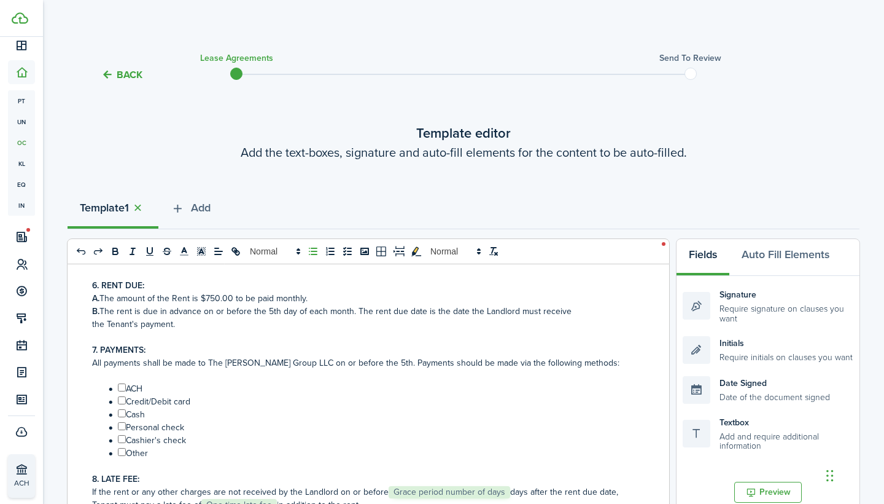
click at [122, 453] on input "﻿ ﻿" at bounding box center [122, 452] width 8 height 8
checkbox input "true"
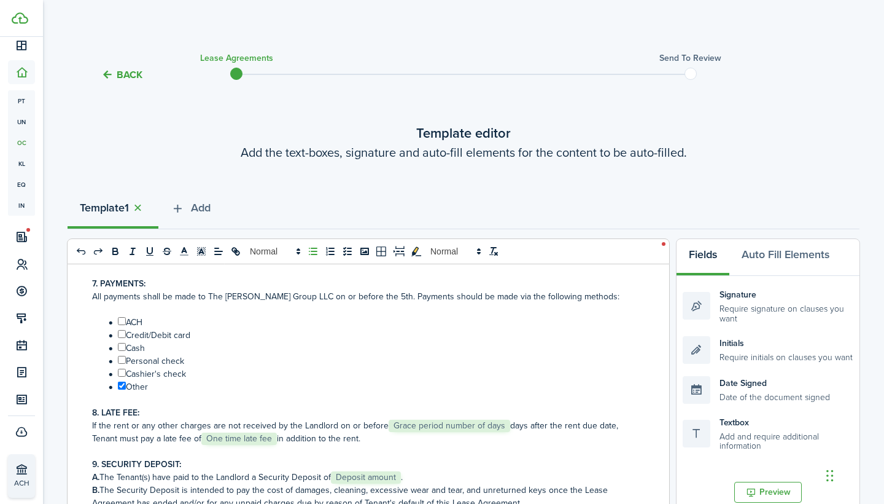
scroll to position [419, 0]
click at [507, 422] on p "If the rent or any other charges are not received by the Landlord on or before …" at bounding box center [363, 430] width 543 height 26
click at [403, 292] on p "All payments shall be made to ﻿The [PERSON_NAME] Group LLC on or before the ﻿5t…" at bounding box center [363, 294] width 543 height 13
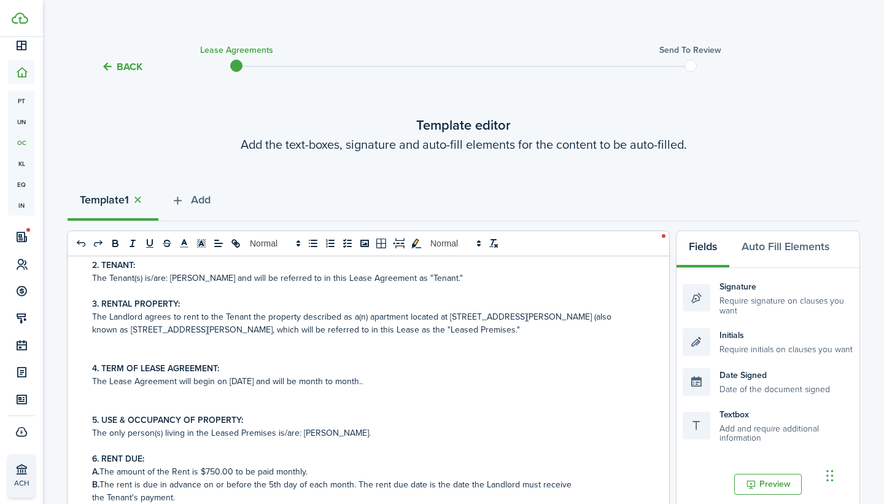
click at [274, 485] on p "B. The rent is due in advance on or before the ﻿5th day of each ﻿month. The ren…" at bounding box center [363, 484] width 543 height 13
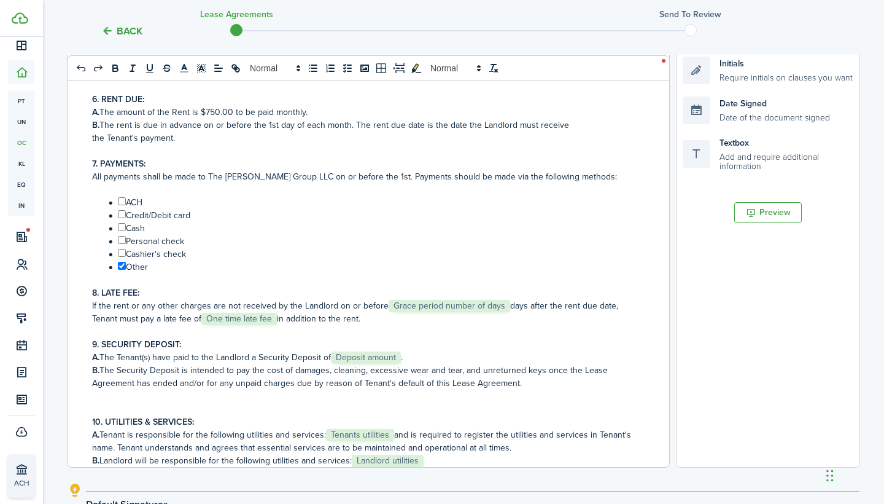
scroll to position [259, 0]
click at [505, 300] on p "If the rent or any other charges are not received by the Landlord on or before …" at bounding box center [363, 310] width 543 height 26
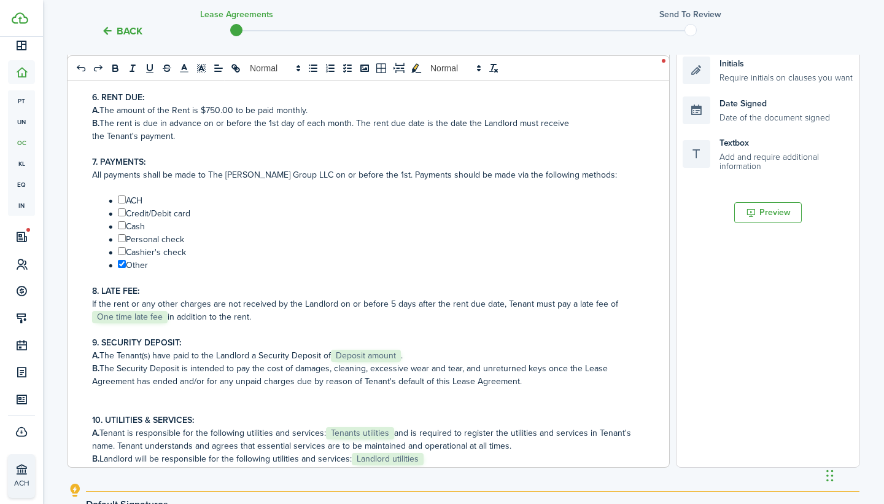
click at [169, 315] on p "If the rent or any other charges are not received by the Landlord on or before …" at bounding box center [363, 310] width 543 height 26
click at [406, 355] on p "A. The Tenant(s) have paid to the Landlord a Security Deposit of ﻿ Deposit amou…" at bounding box center [363, 355] width 543 height 13
click at [475, 403] on p at bounding box center [363, 406] width 543 height 13
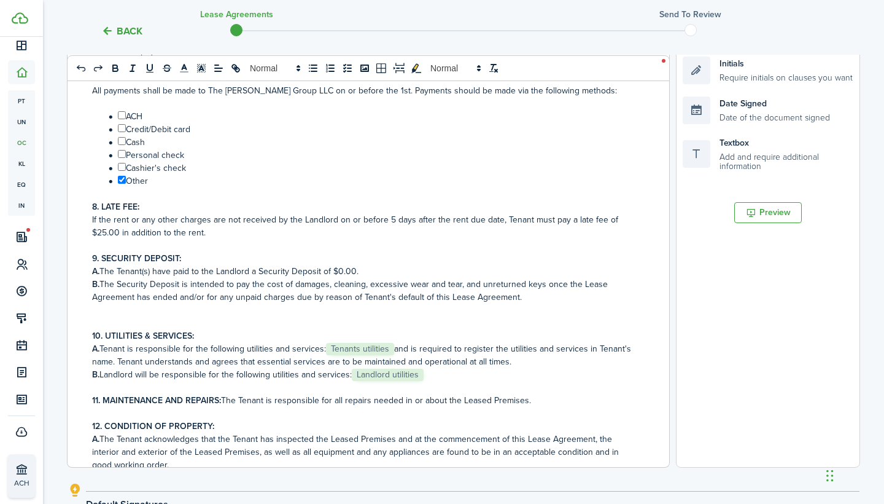
scroll to position [346, 0]
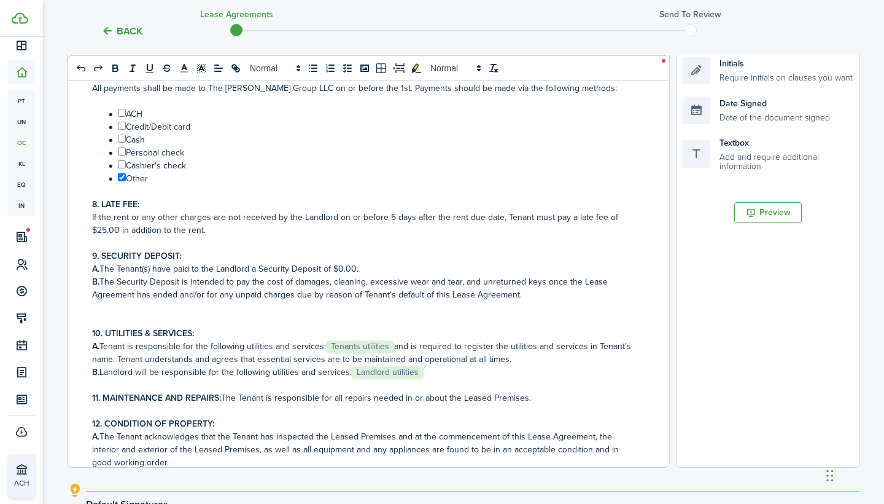
click at [397, 345] on p "A. Tenant is responsible for the following utilities and services: ﻿ Tenants ut…" at bounding box center [363, 353] width 543 height 26
click at [435, 375] on p "B. Landlord will be responsible for the following utilities and services: ﻿ Lan…" at bounding box center [363, 371] width 543 height 13
drag, startPoint x: 435, startPoint y: 373, endPoint x: 397, endPoint y: 346, distance: 45.8
click at [397, 346] on p "A. Tenant is responsible for the following utilities and services: ﻿ Tenants ut…" at bounding box center [363, 353] width 543 height 26
click at [429, 371] on p "B. Landlord will be responsible for the following utilities and services: Lands…" at bounding box center [363, 371] width 543 height 13
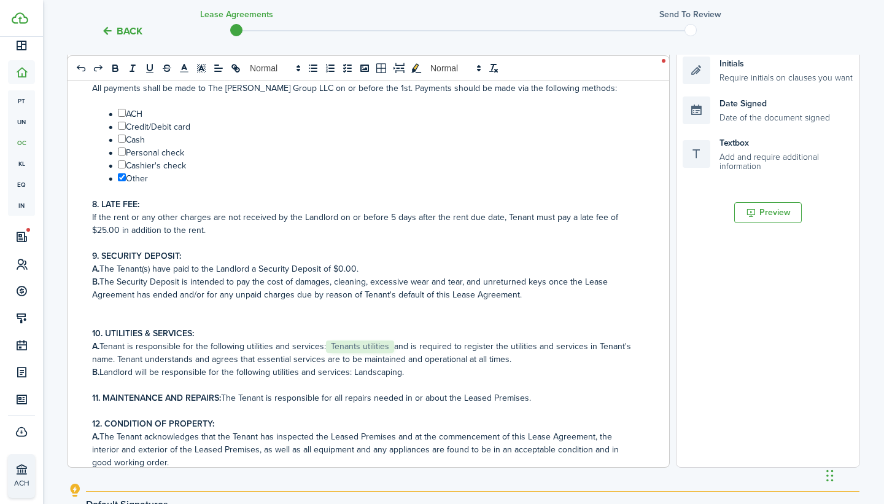
click at [398, 347] on p "A. Tenant is responsible for the following utilities and services: ﻿ Tenants ut…" at bounding box center [363, 353] width 543 height 26
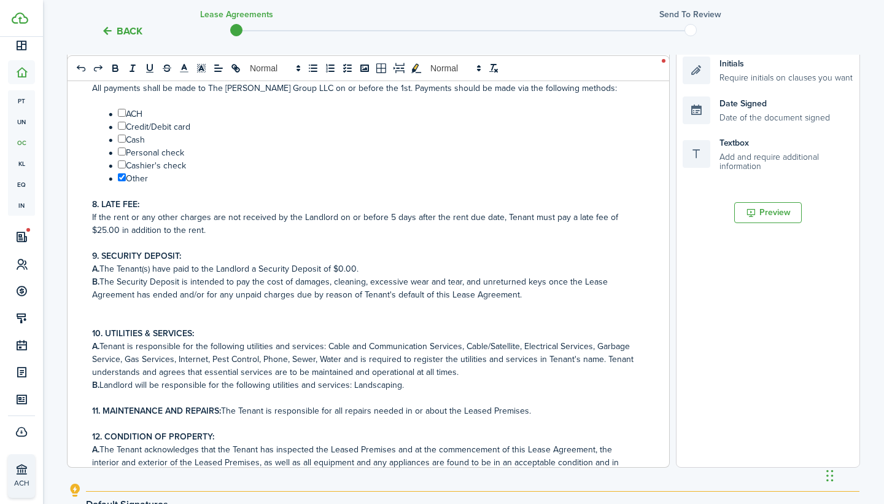
click at [363, 349] on p "A. Tenant is responsible for the following utilities and services: ﻿Cable and C…" at bounding box center [363, 359] width 543 height 39
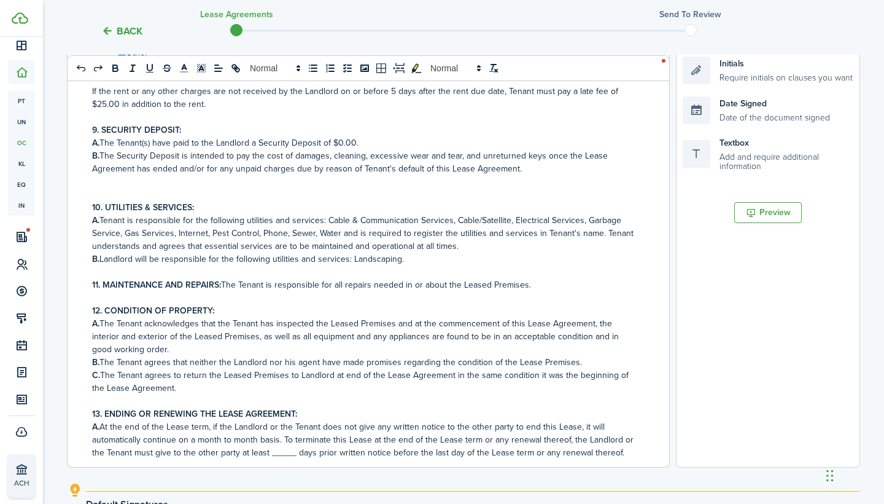
scroll to position [478, 0]
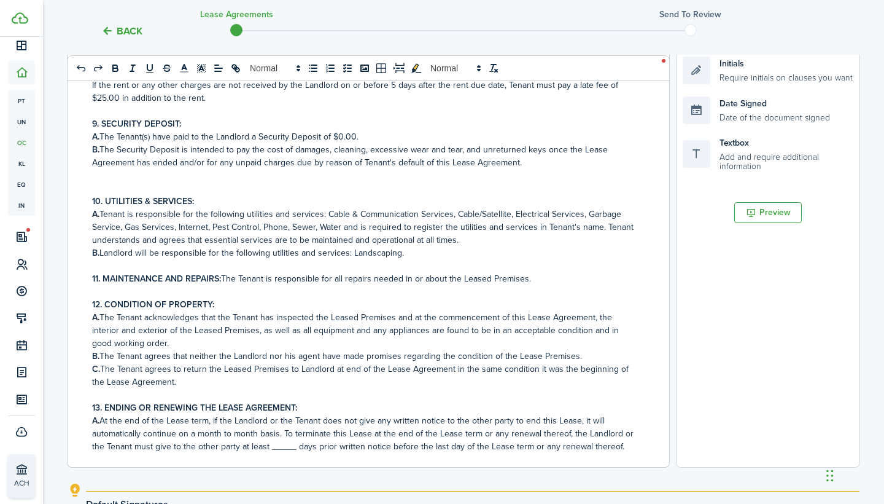
click at [264, 278] on p "11. MAINTENANCE AND REPAIRS: The Tenant is responsible for all repairs needed i…" at bounding box center [363, 278] width 543 height 13
click at [597, 309] on p "12. CONDITION OF PROPERTY:" at bounding box center [363, 304] width 543 height 13
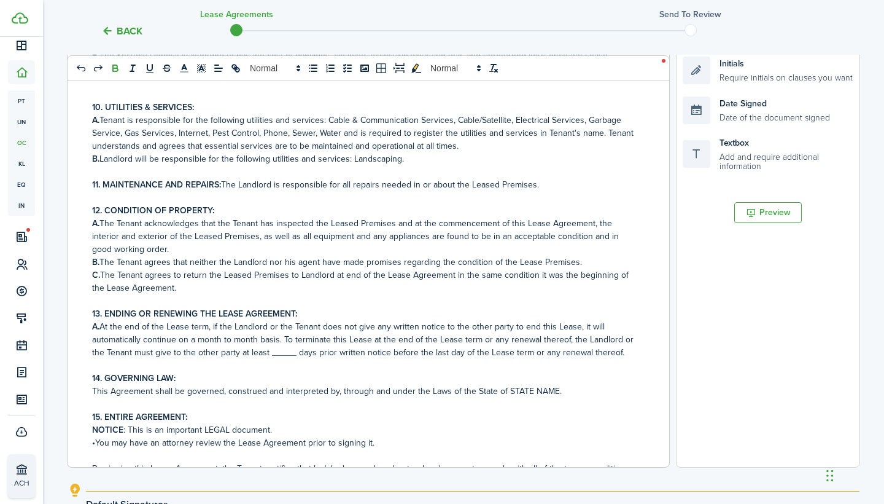
scroll to position [572, 0]
click at [281, 351] on p "A. At the end of the Lease term, if the Landlord or the Tenant does not give an…" at bounding box center [363, 338] width 543 height 39
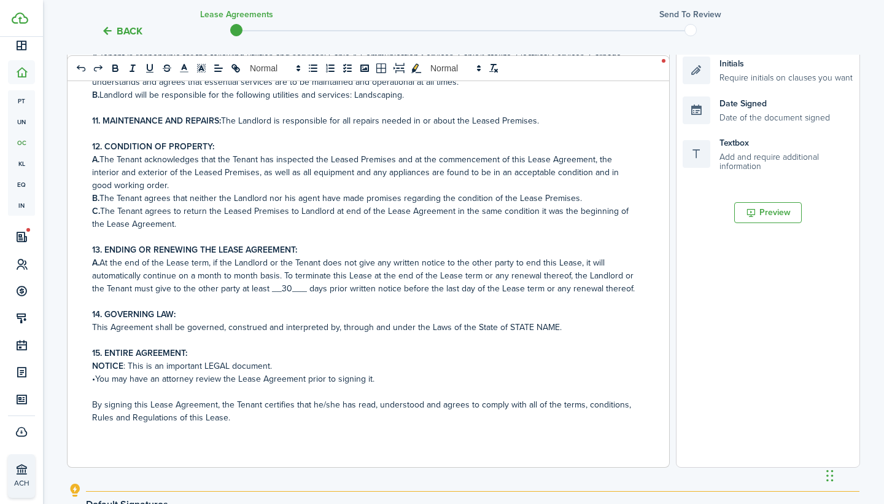
scroll to position [636, 0]
click at [553, 327] on p "This Agreement shall be governed, construed and interpreted by, through and und…" at bounding box center [363, 327] width 543 height 13
click at [601, 373] on p "•You may have an attorney review the Lease Agreement prior to signing it." at bounding box center [363, 378] width 543 height 13
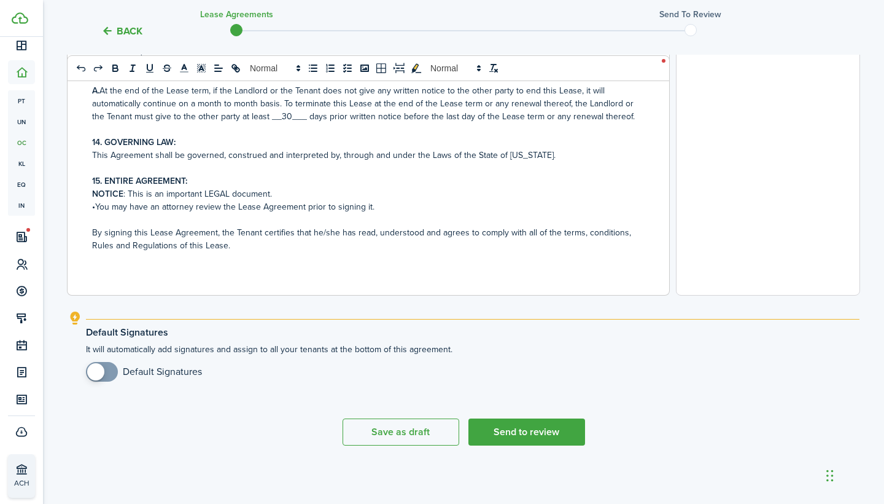
scroll to position [451, 0]
checkbox input "true"
click at [108, 374] on span at bounding box center [102, 372] width 12 height 20
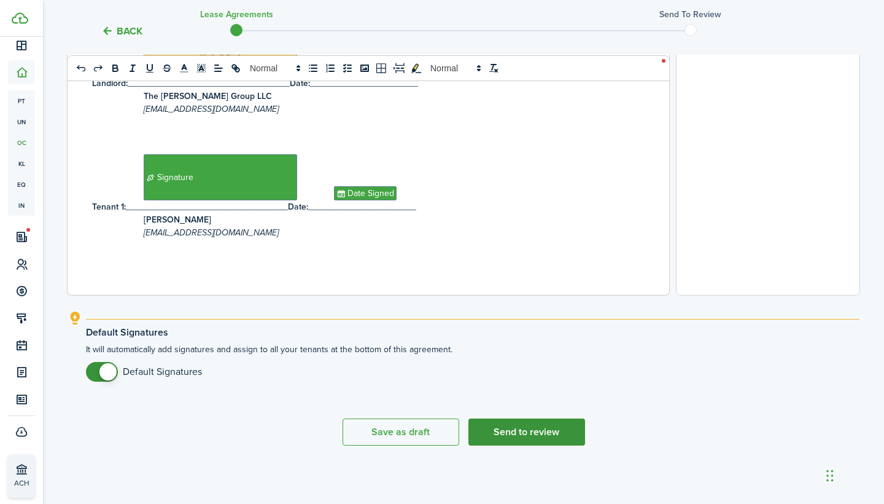
click at [507, 438] on button "Send to review" at bounding box center [527, 431] width 117 height 27
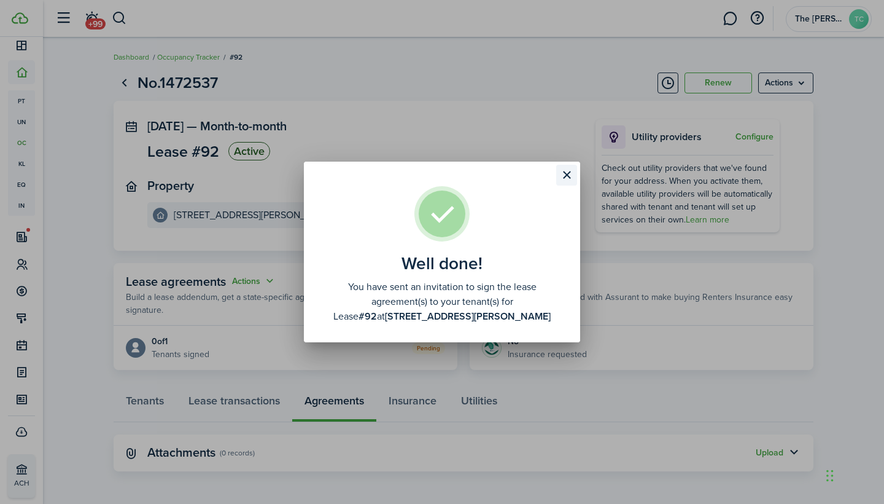
click at [567, 174] on button "Close modal" at bounding box center [566, 175] width 21 height 21
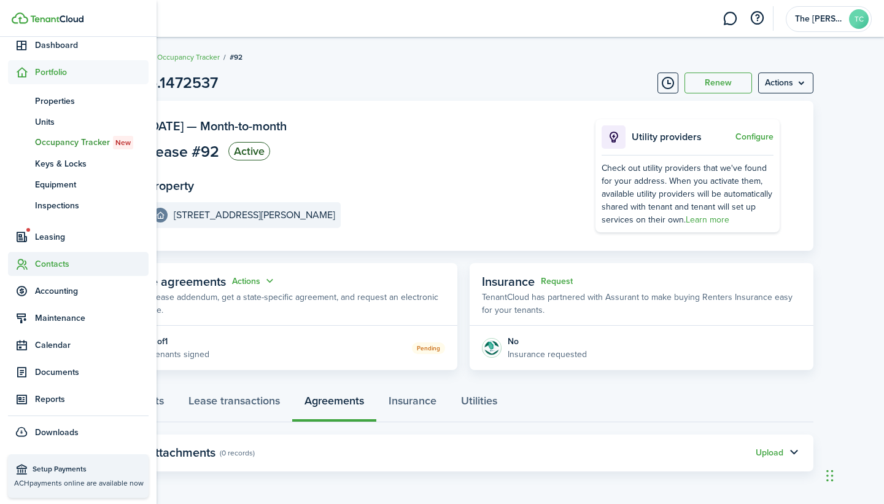
click at [47, 265] on span "Contacts" at bounding box center [92, 263] width 114 height 13
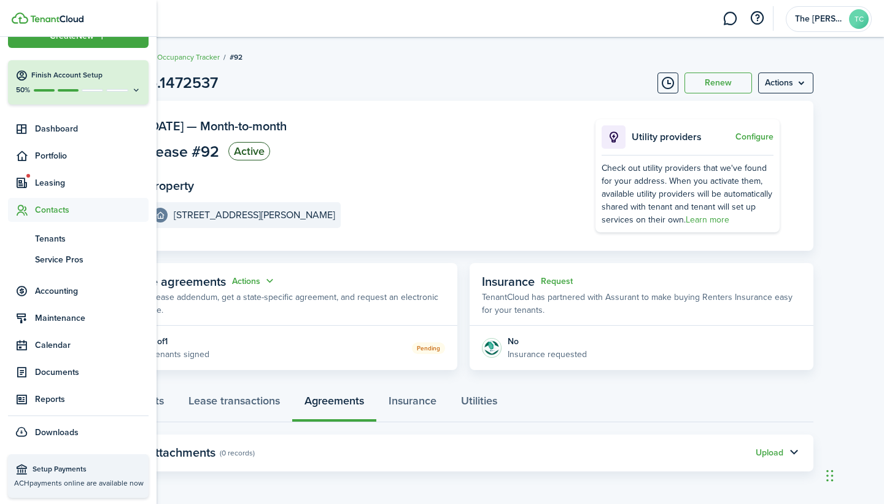
scroll to position [25, 0]
click at [54, 241] on span "Tenants" at bounding box center [92, 238] width 114 height 13
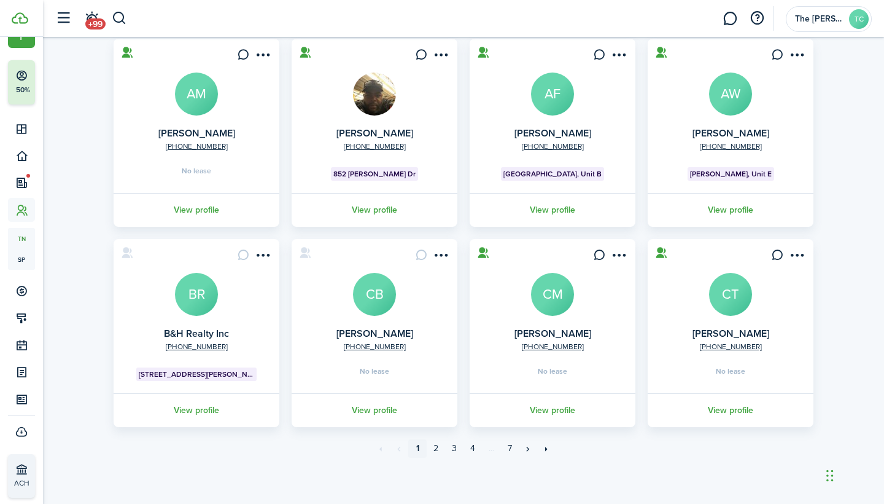
scroll to position [293, 0]
click at [453, 443] on link "3" at bounding box center [454, 448] width 18 height 18
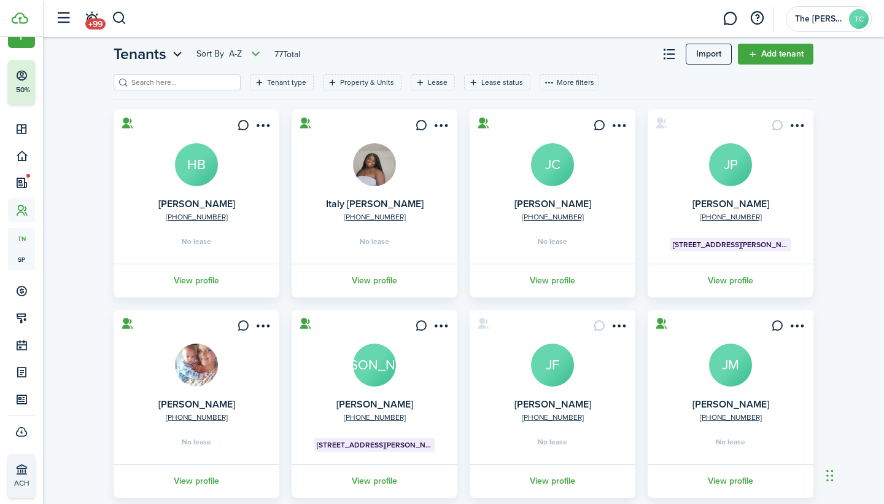
scroll to position [33, 0]
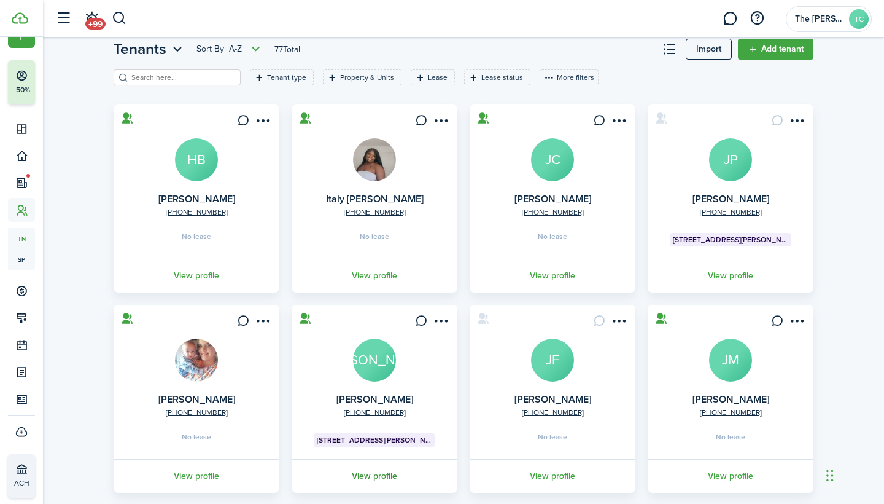
click at [376, 476] on link "View profile" at bounding box center [374, 476] width 169 height 34
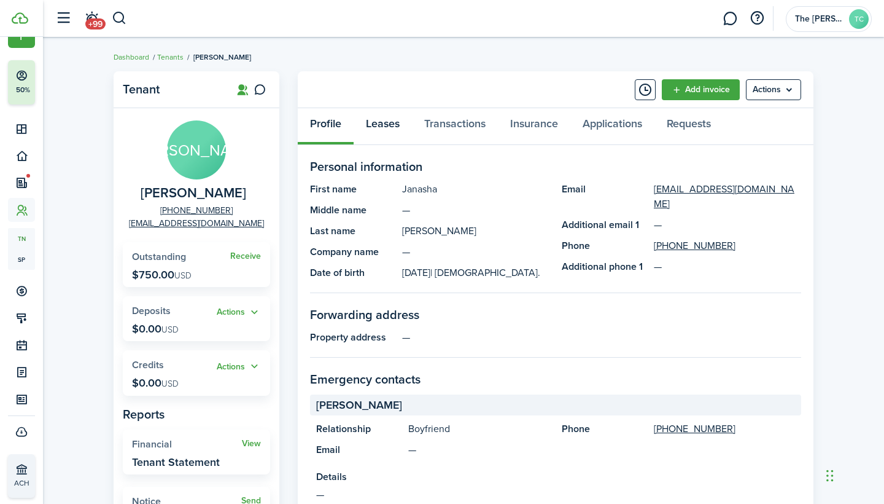
click at [384, 122] on link "Leases" at bounding box center [383, 126] width 58 height 37
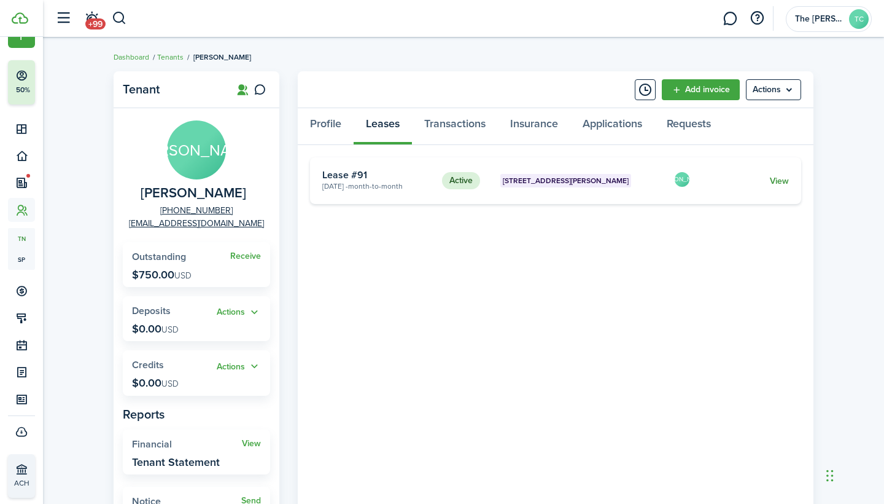
click at [771, 182] on link "View" at bounding box center [779, 180] width 19 height 13
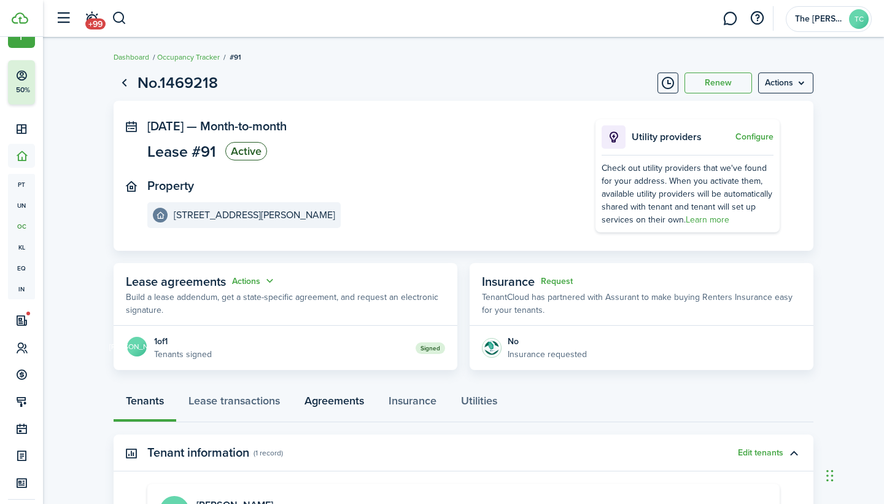
click at [322, 402] on link "Agreements" at bounding box center [334, 403] width 84 height 37
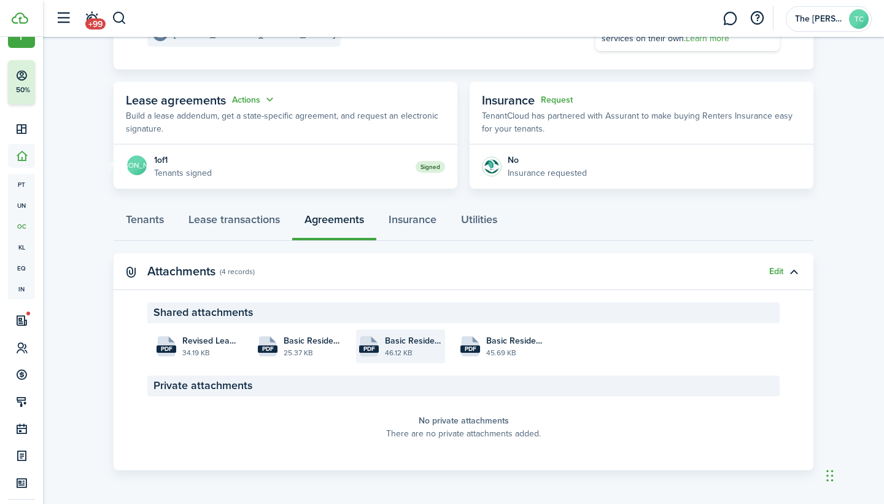
scroll to position [181, 0]
click at [399, 348] on file-size "46.12 KB" at bounding box center [413, 353] width 57 height 11
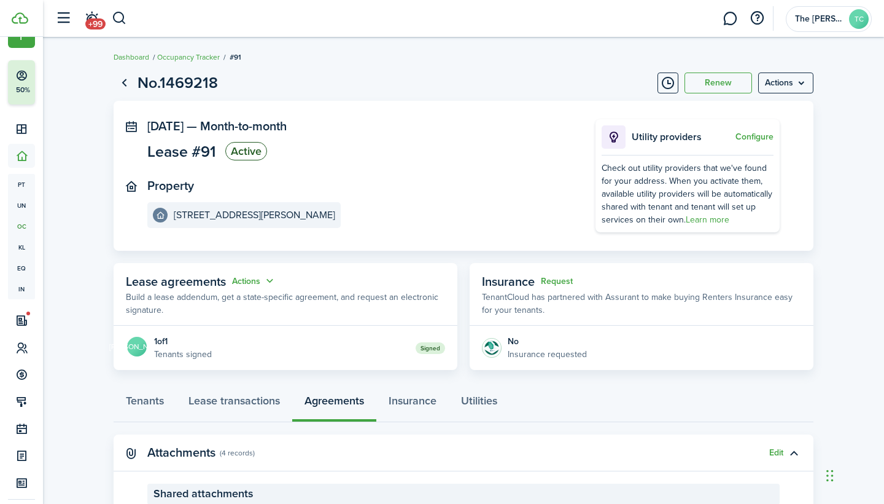
scroll to position [0, 0]
click at [443, 71] on page-view-layout "No.1469218 Renew Actions [DATE] — Month-to-month Lease #91 Active Property [STR…" at bounding box center [463, 361] width 712 height 592
